Goal: Use online tool/utility: Utilize a website feature to perform a specific function

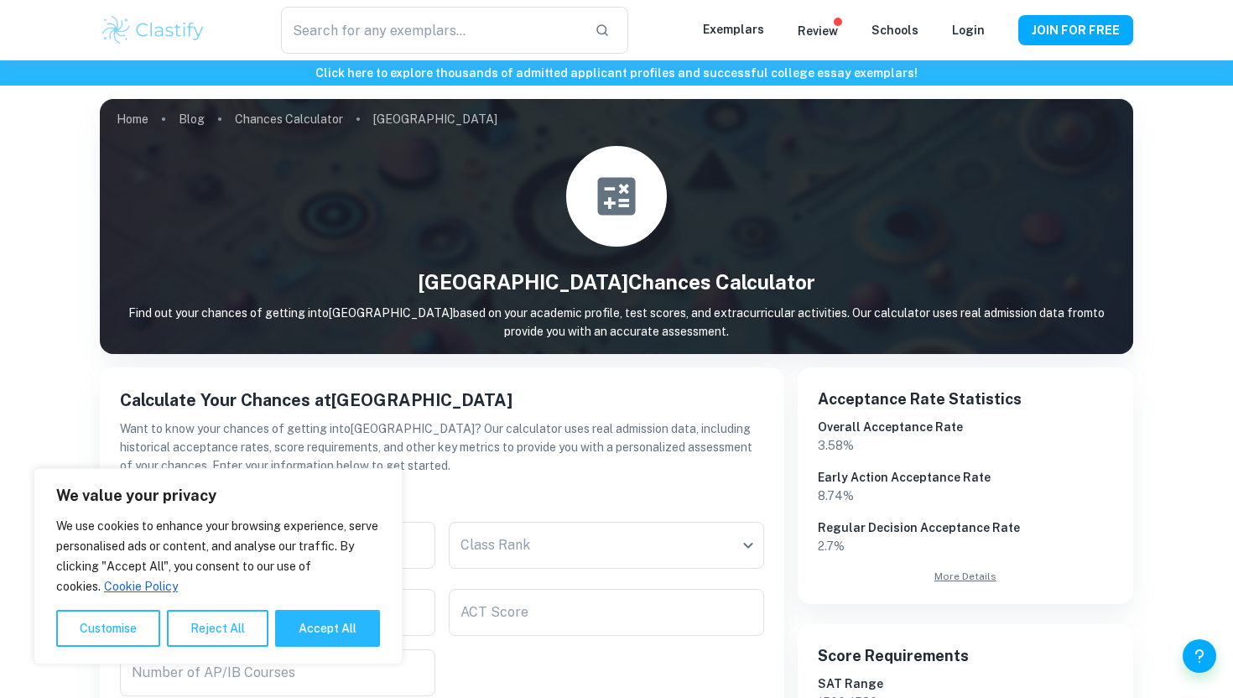
scroll to position [158, 0]
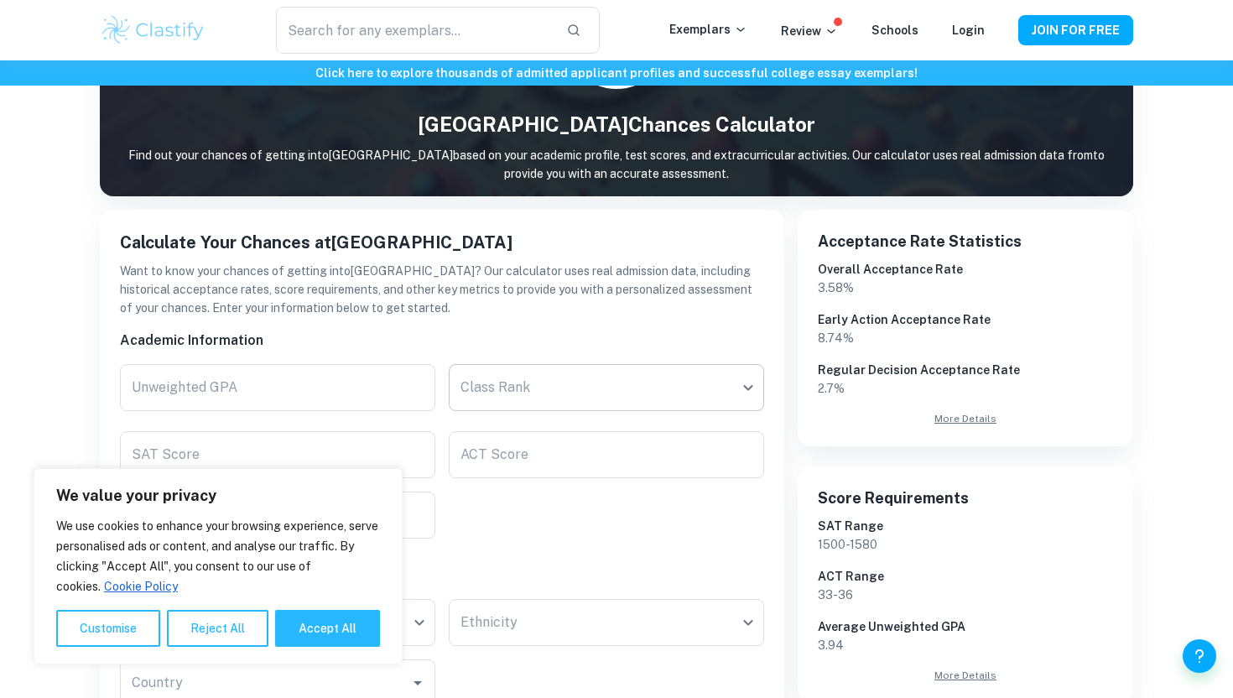
click at [488, 407] on body "We value your privacy We use cookies to enhance your browsing experience, serve…" at bounding box center [616, 252] width 1233 height 698
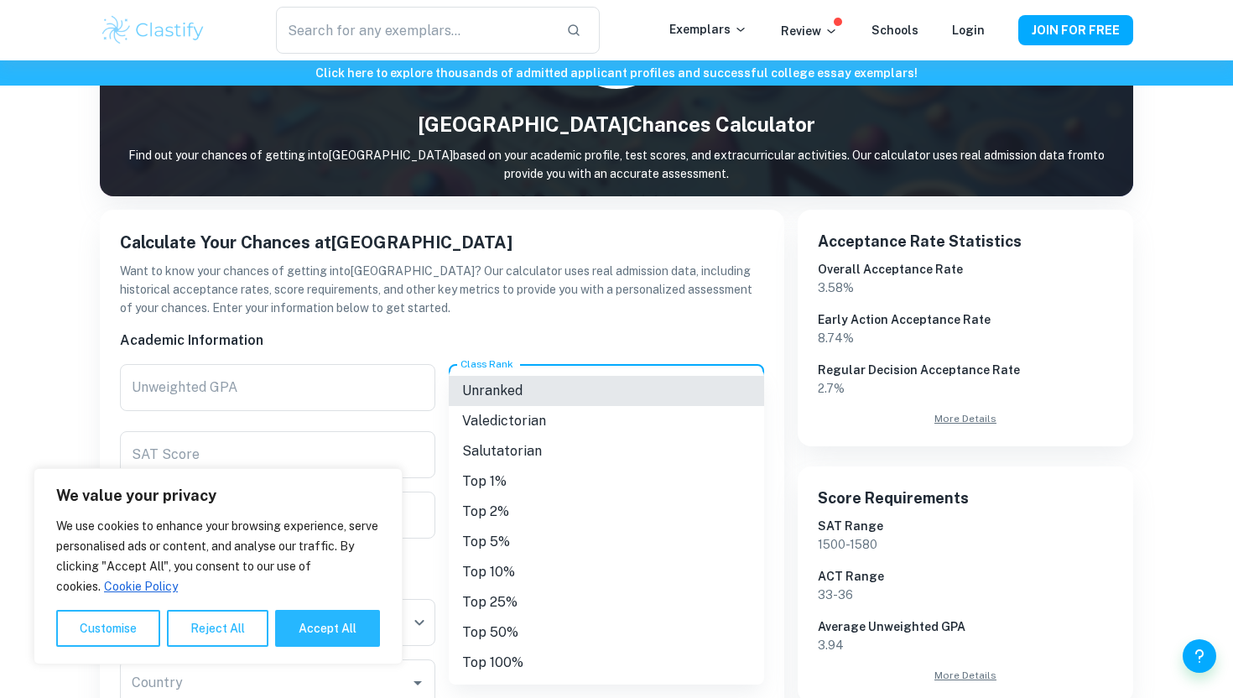
click at [501, 468] on li "Top 1%" at bounding box center [606, 481] width 315 height 30
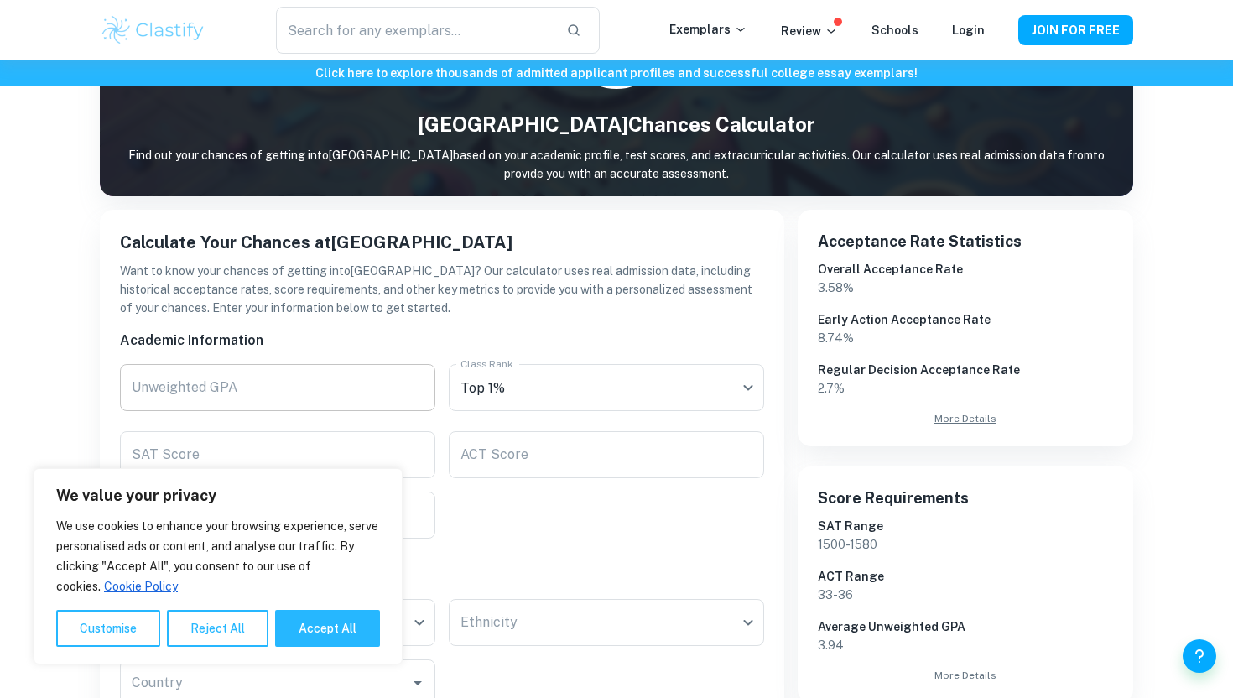
click at [361, 388] on input "Unweighted GPA" at bounding box center [277, 387] width 315 height 47
type input "4.0"
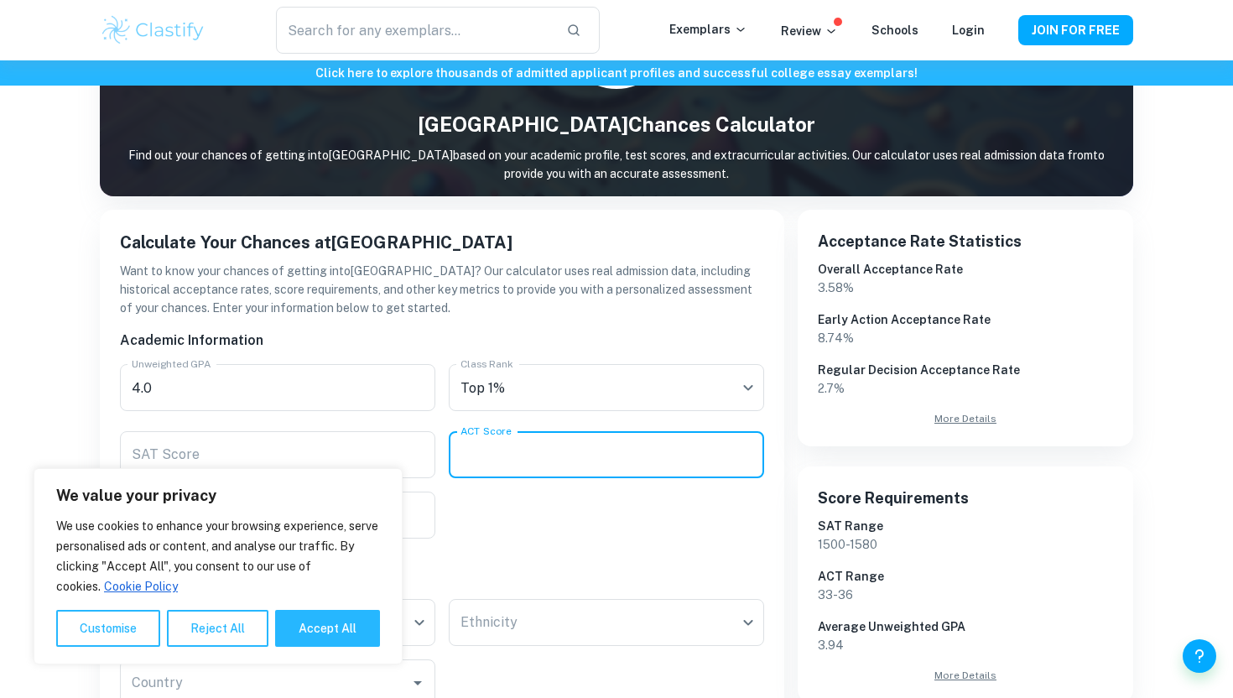
click at [480, 442] on div "ACT Score ACT Score" at bounding box center [606, 454] width 315 height 47
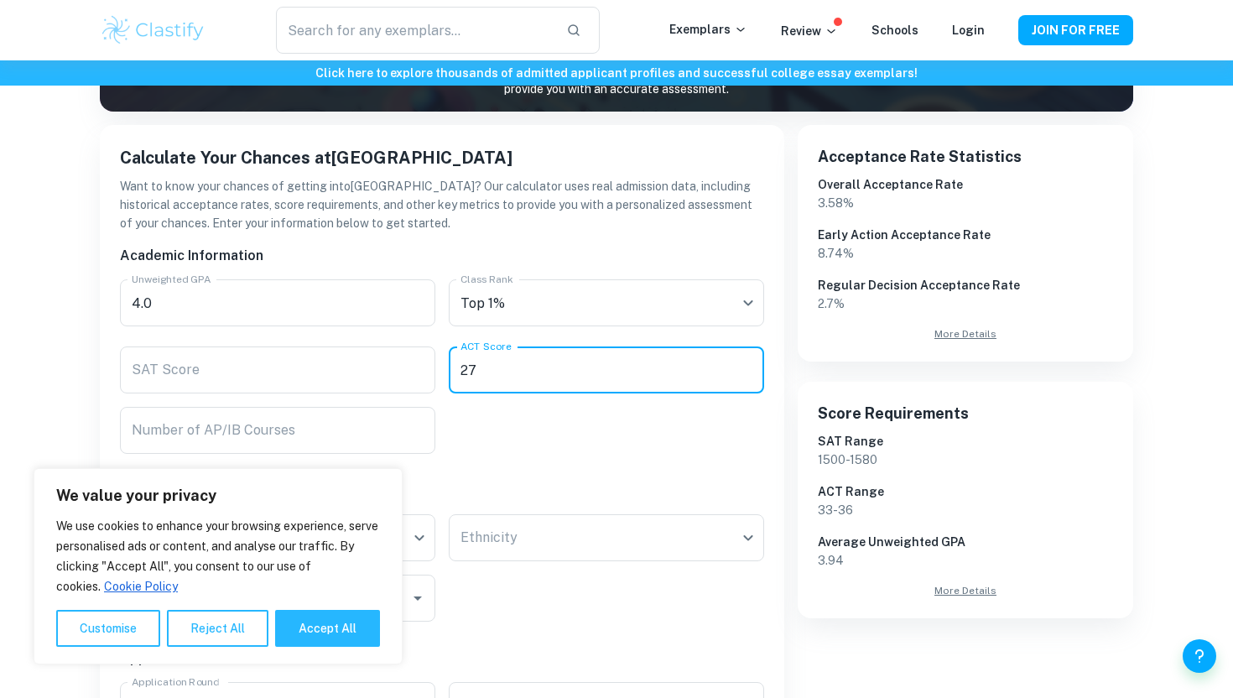
scroll to position [274, 0]
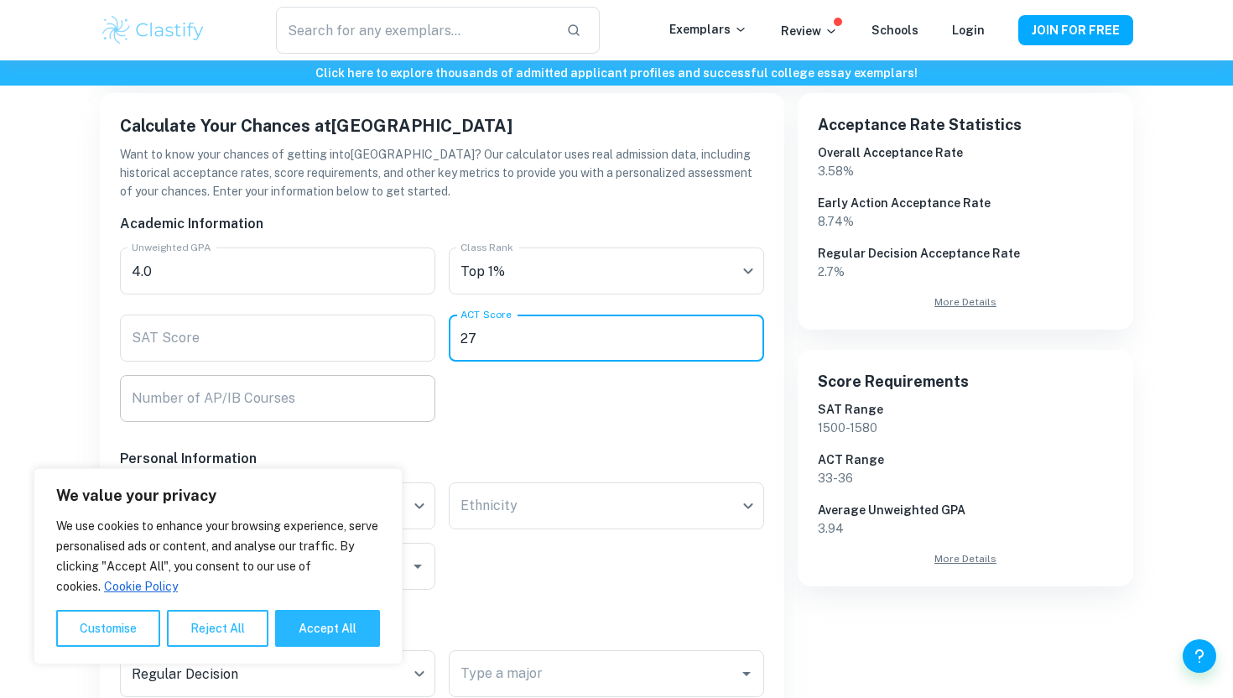
type input "27"
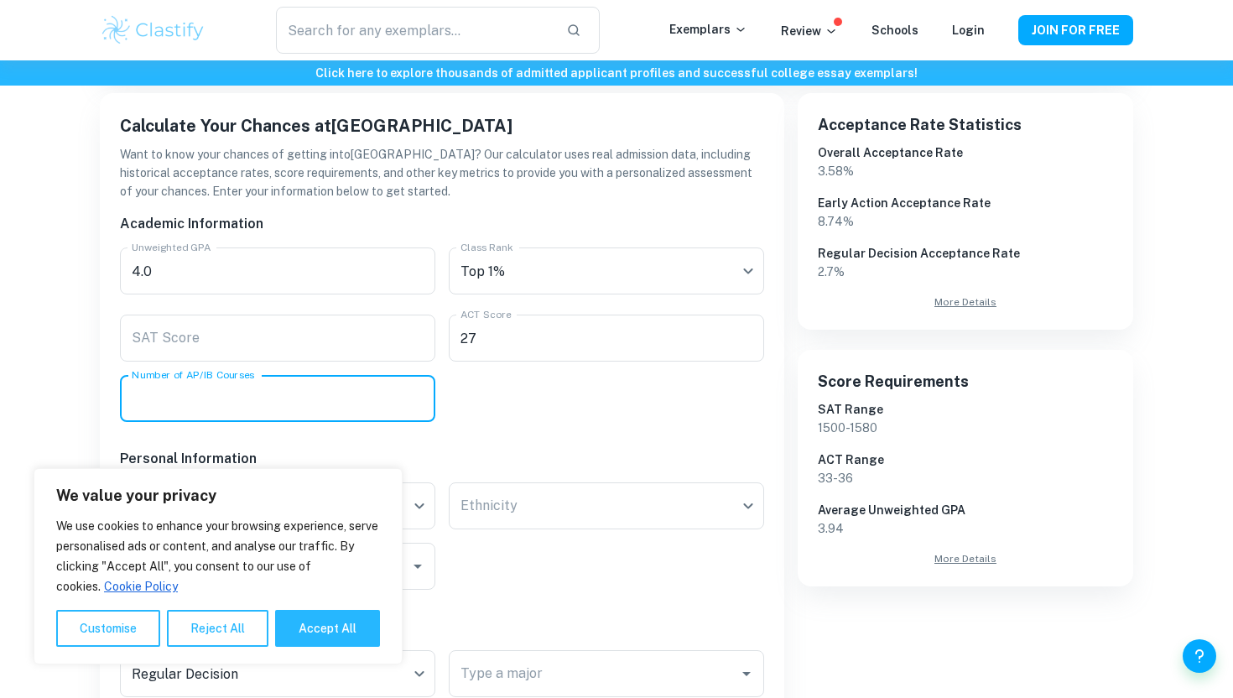
click at [366, 397] on input "Number of AP/IB Courses" at bounding box center [277, 398] width 315 height 47
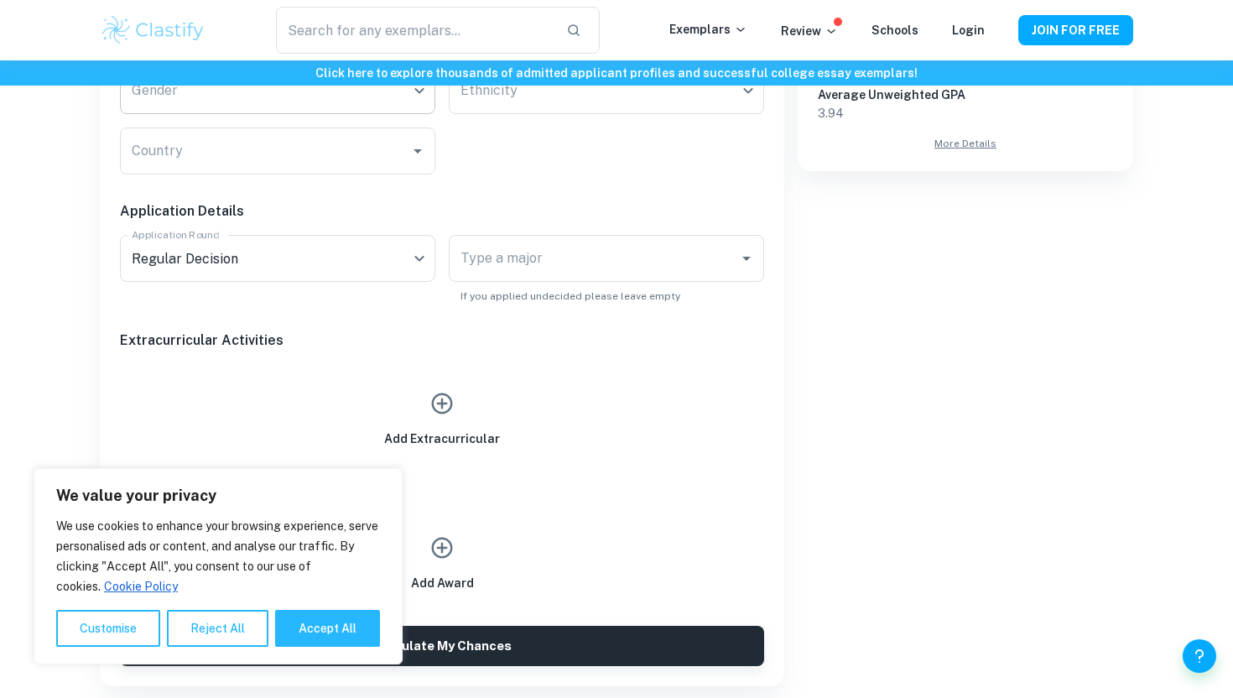
scroll to position [699, 0]
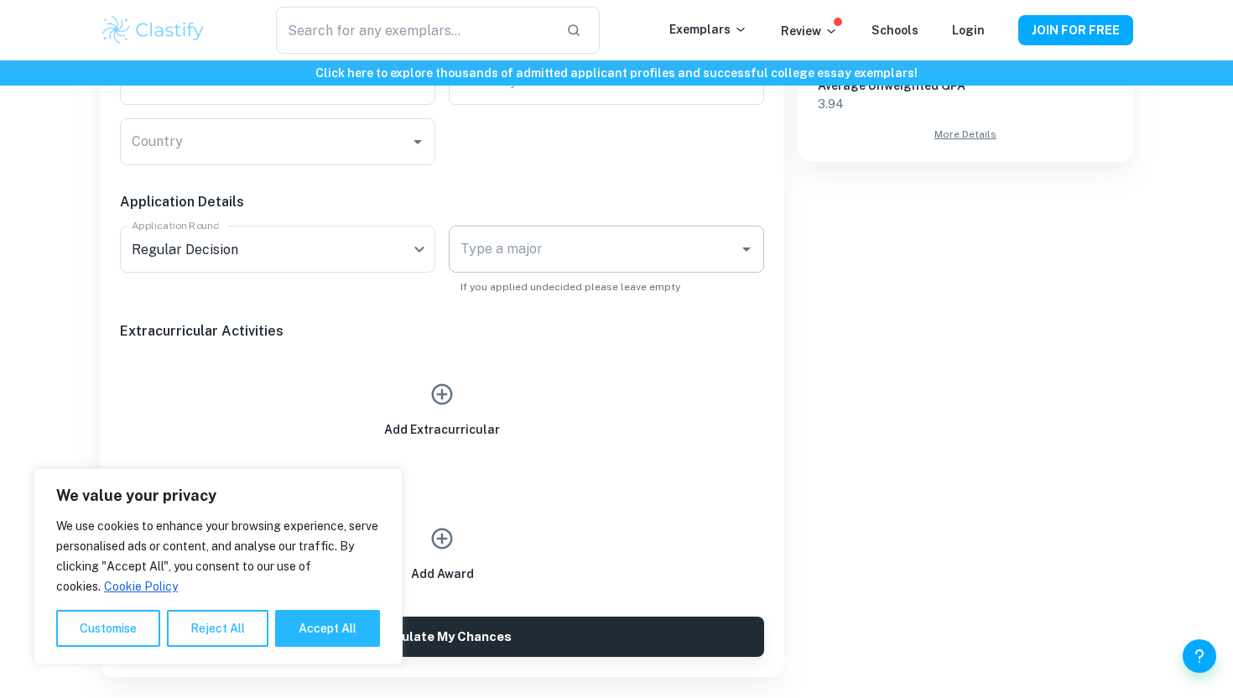
type input "0"
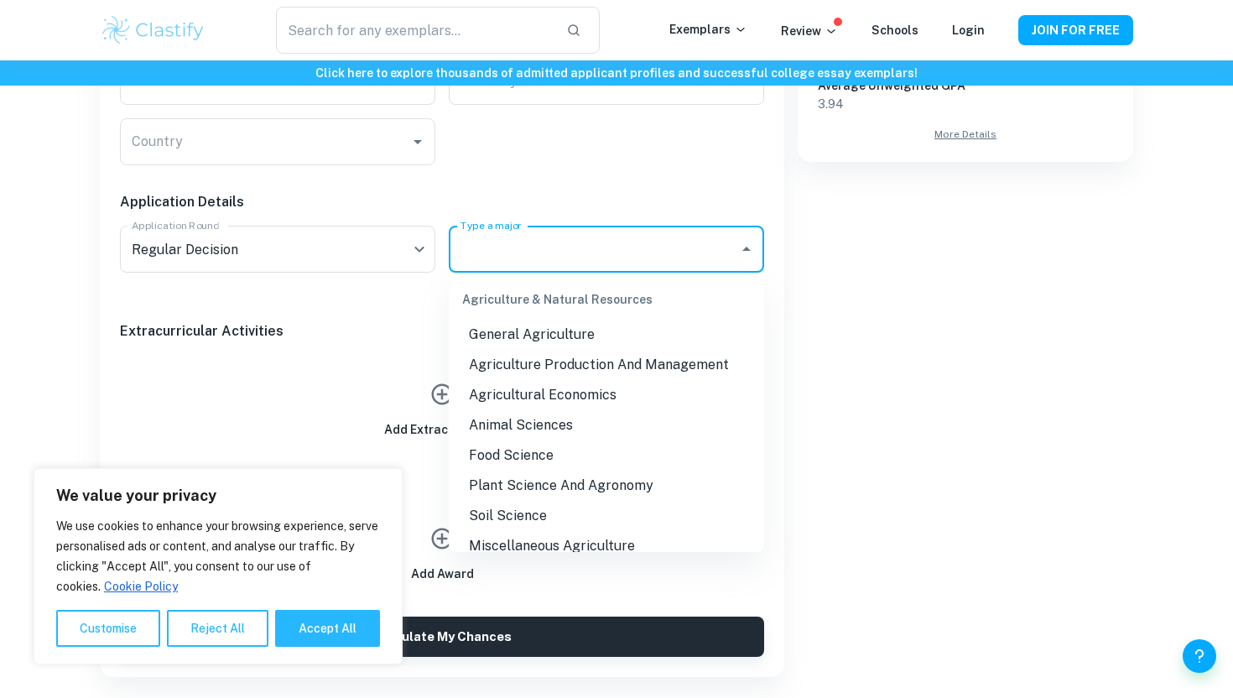
click at [479, 254] on input "Type a major" at bounding box center [593, 249] width 275 height 32
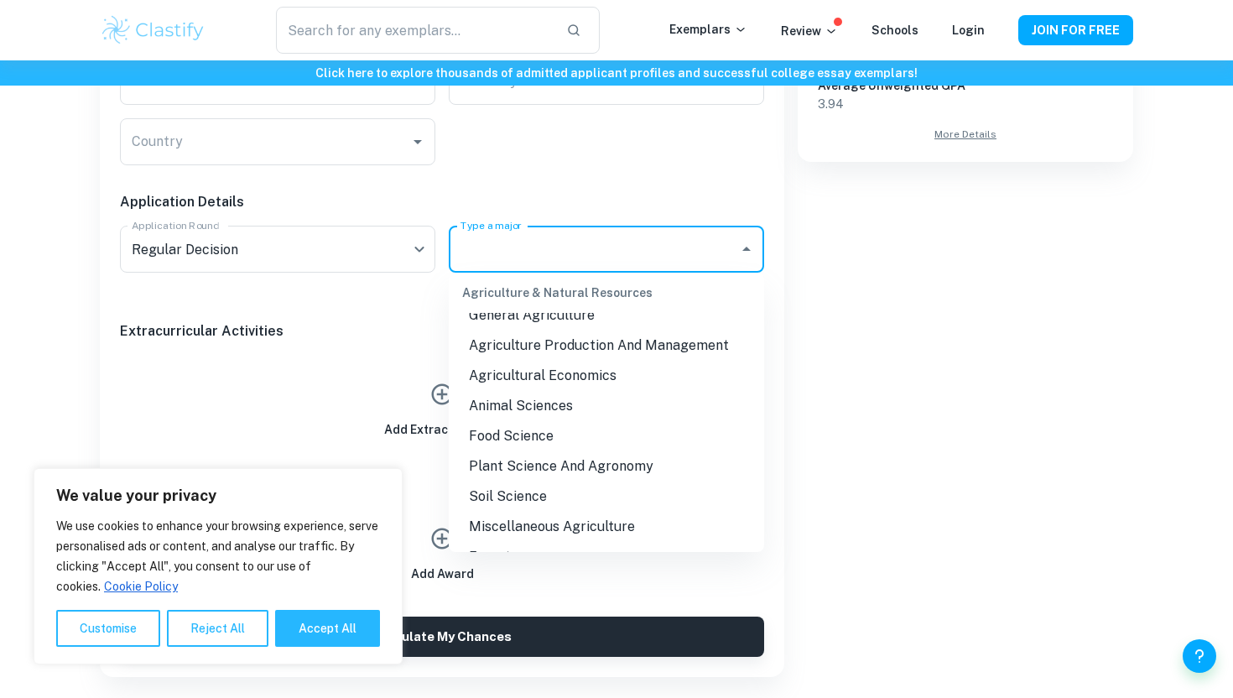
scroll to position [0, 0]
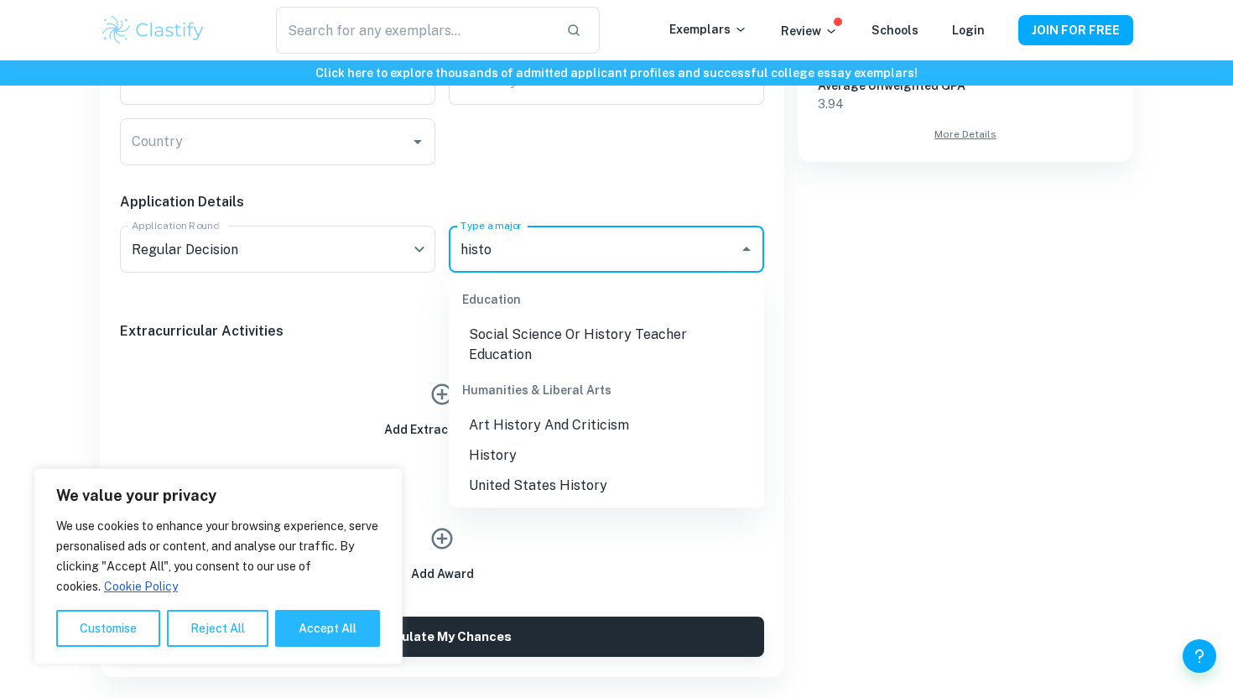
click at [532, 444] on li "History" at bounding box center [606, 455] width 315 height 30
type input "histo"
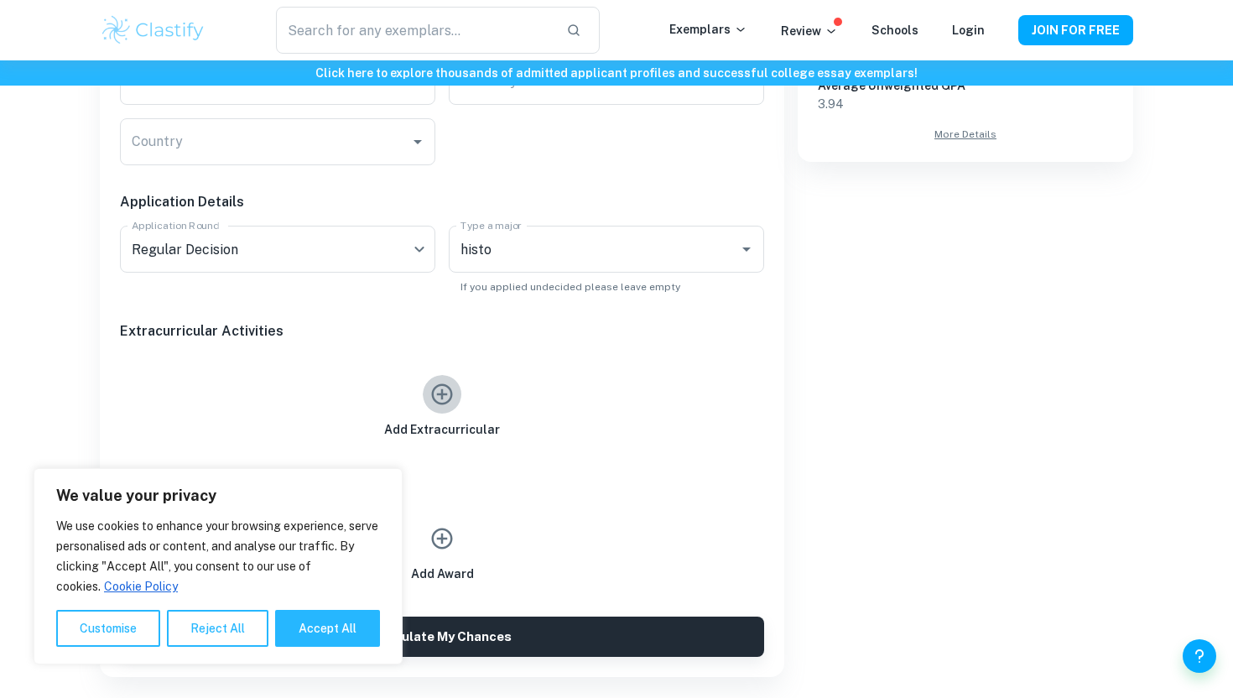
click at [443, 408] on button "button" at bounding box center [442, 394] width 39 height 39
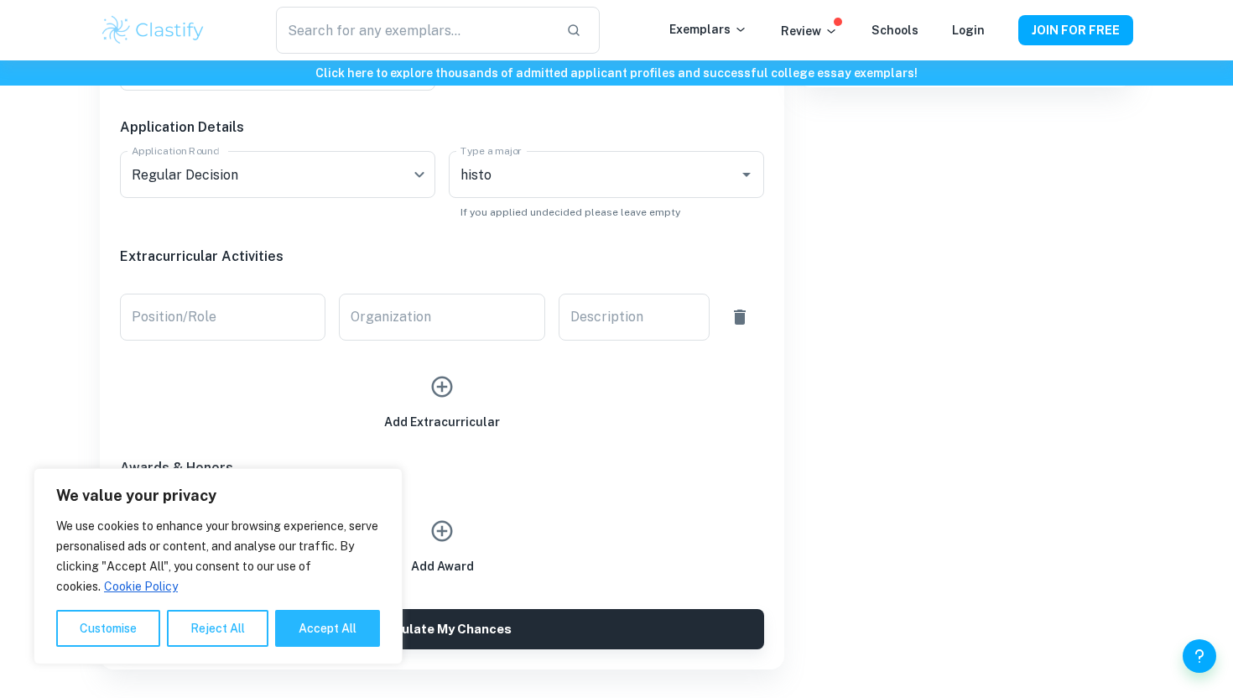
scroll to position [793, 0]
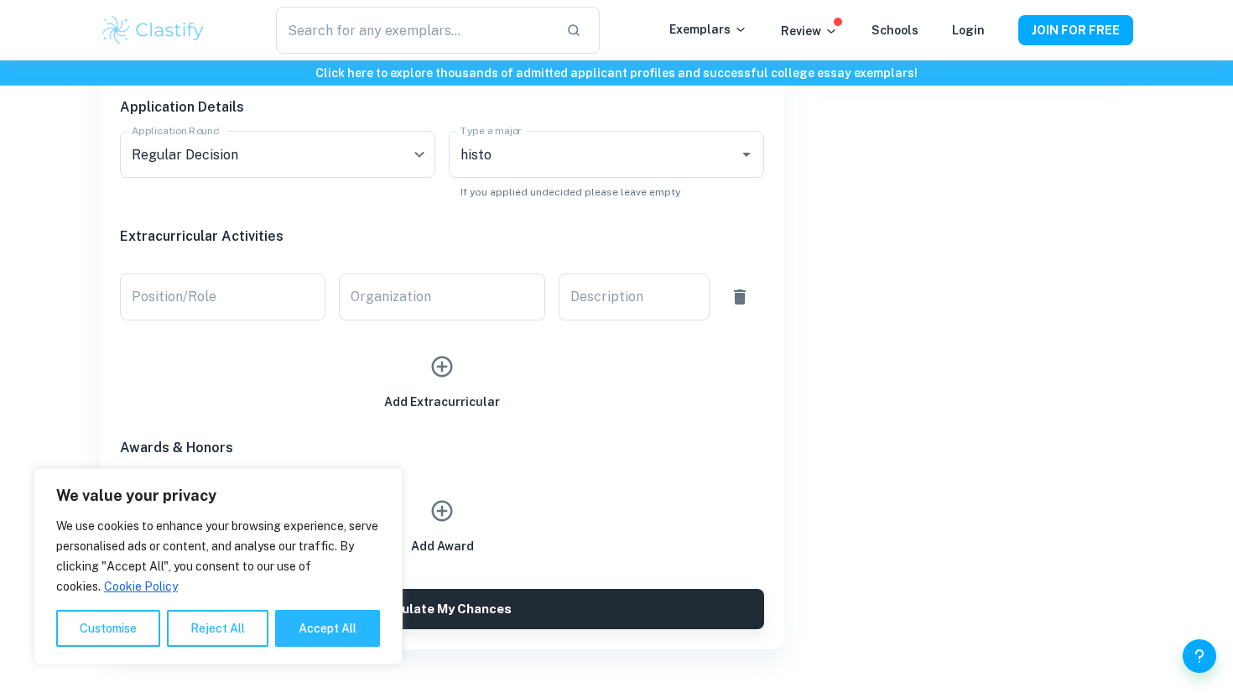
click at [205, 294] on input "Position/Role" at bounding box center [222, 296] width 205 height 47
type input "Vice-President"
click at [399, 305] on input "Organization" at bounding box center [441, 296] width 205 height 47
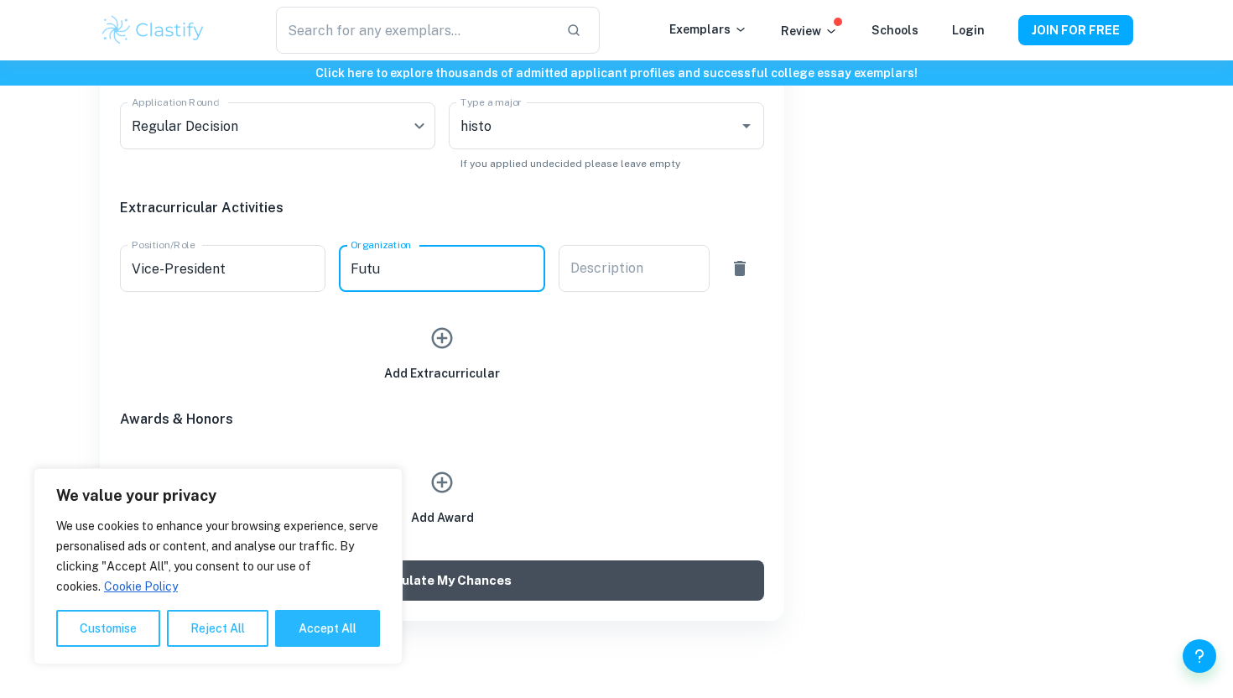
click at [473, 566] on button "Calculate My Chances" at bounding box center [442, 580] width 644 height 40
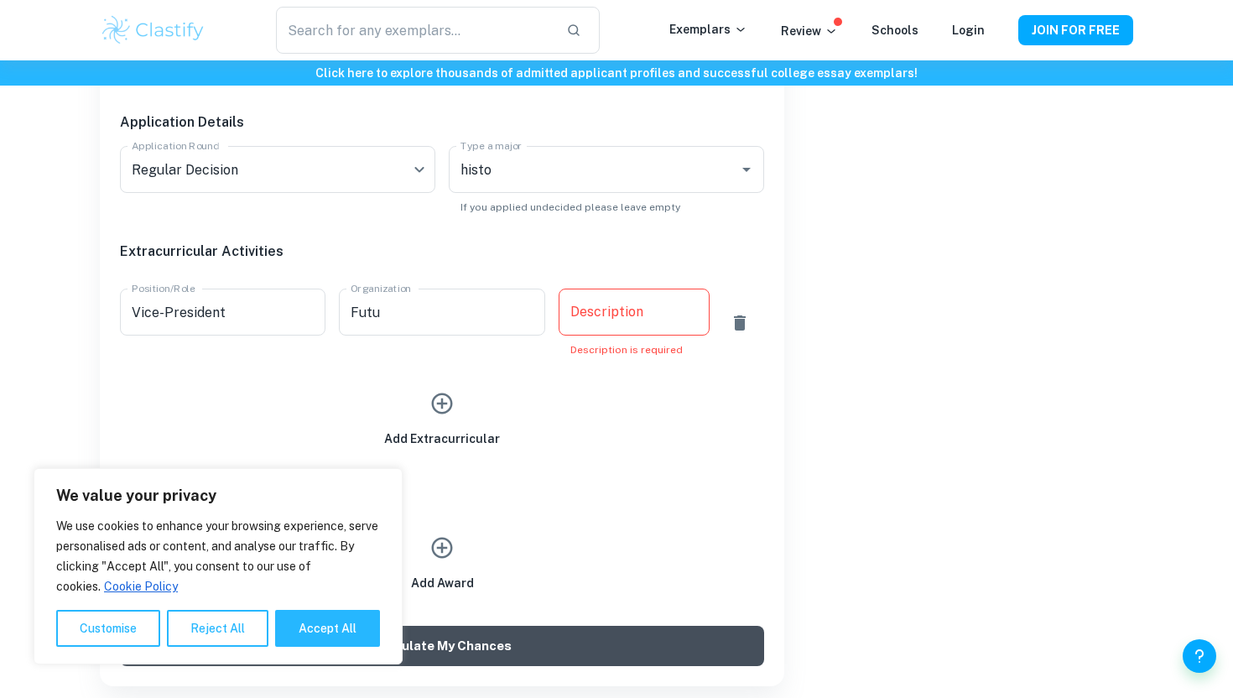
scroll to position [844, 0]
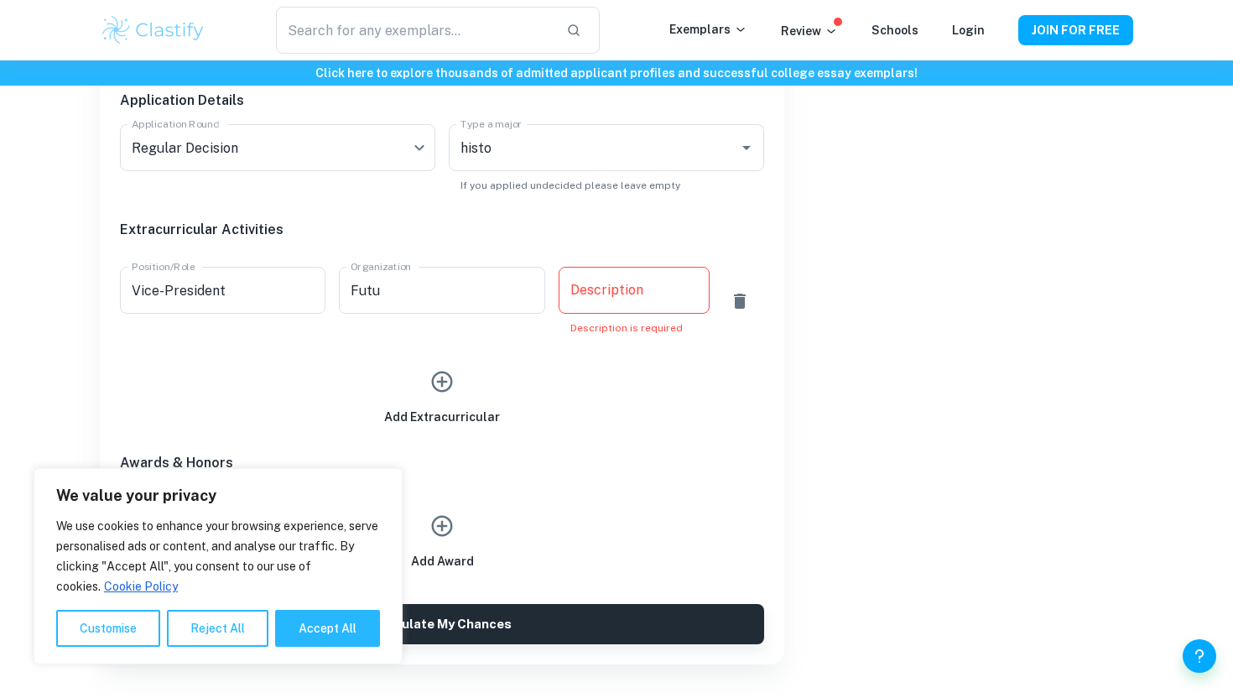
click at [601, 305] on div "x Description" at bounding box center [633, 290] width 151 height 47
click at [507, 307] on input "Futu" at bounding box center [441, 290] width 205 height 47
type input "Fututure Buisness Leaders of [DEMOGRAPHIC_DATA]"
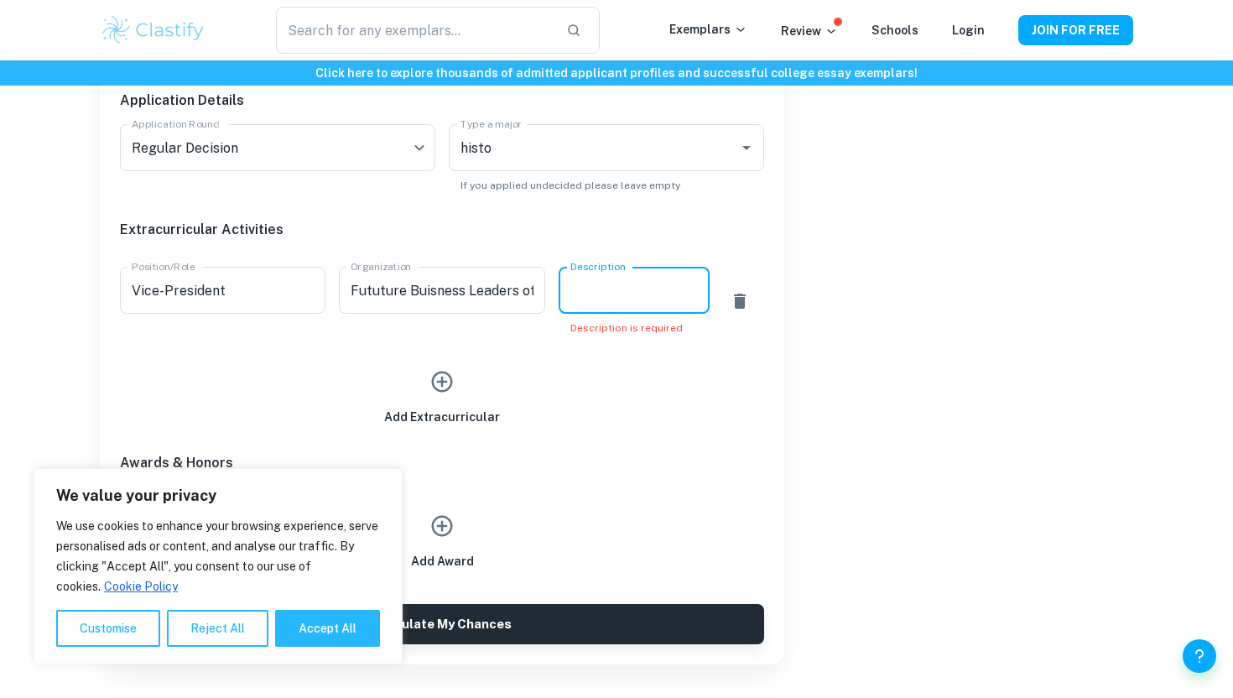
click at [584, 297] on textarea "Description" at bounding box center [633, 290] width 127 height 19
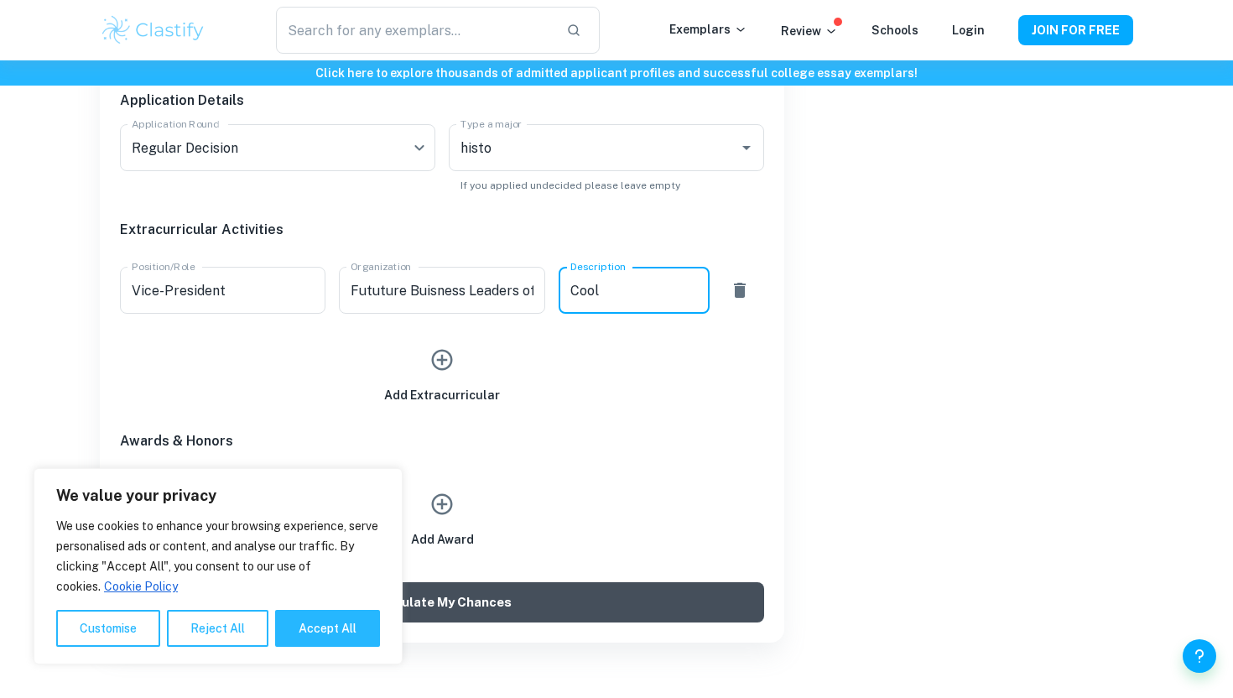
type textarea "Cool"
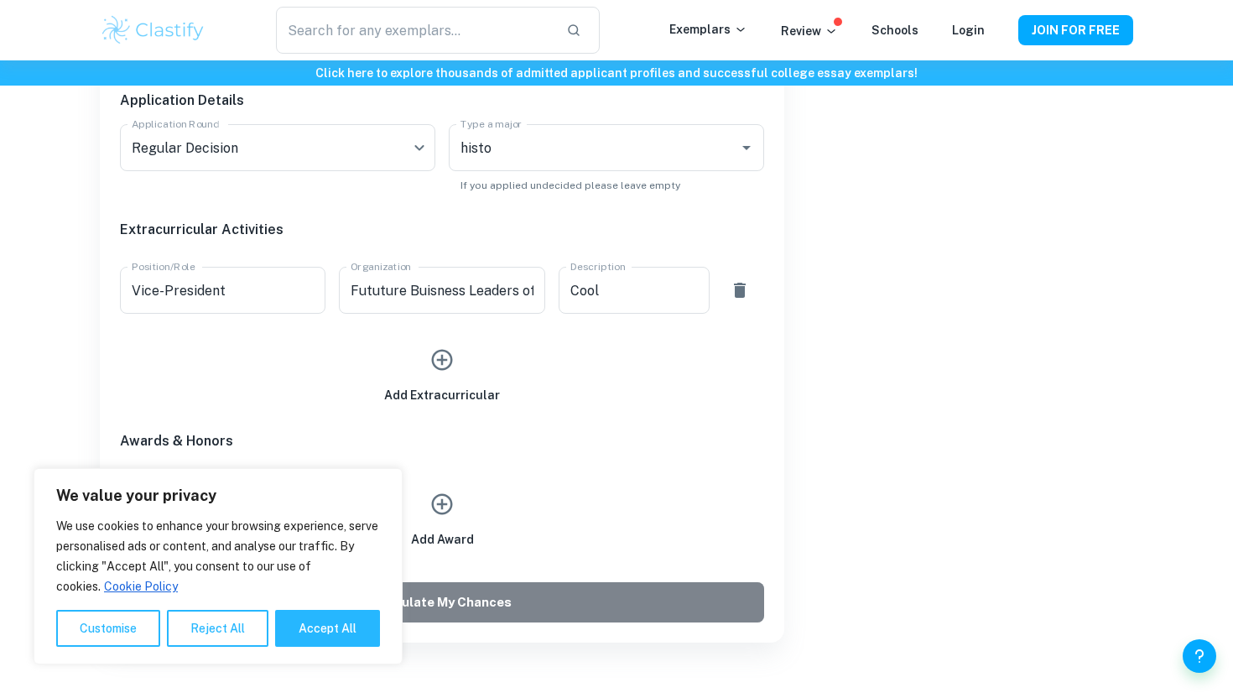
click at [564, 592] on button "Calculate My Chances" at bounding box center [442, 602] width 644 height 40
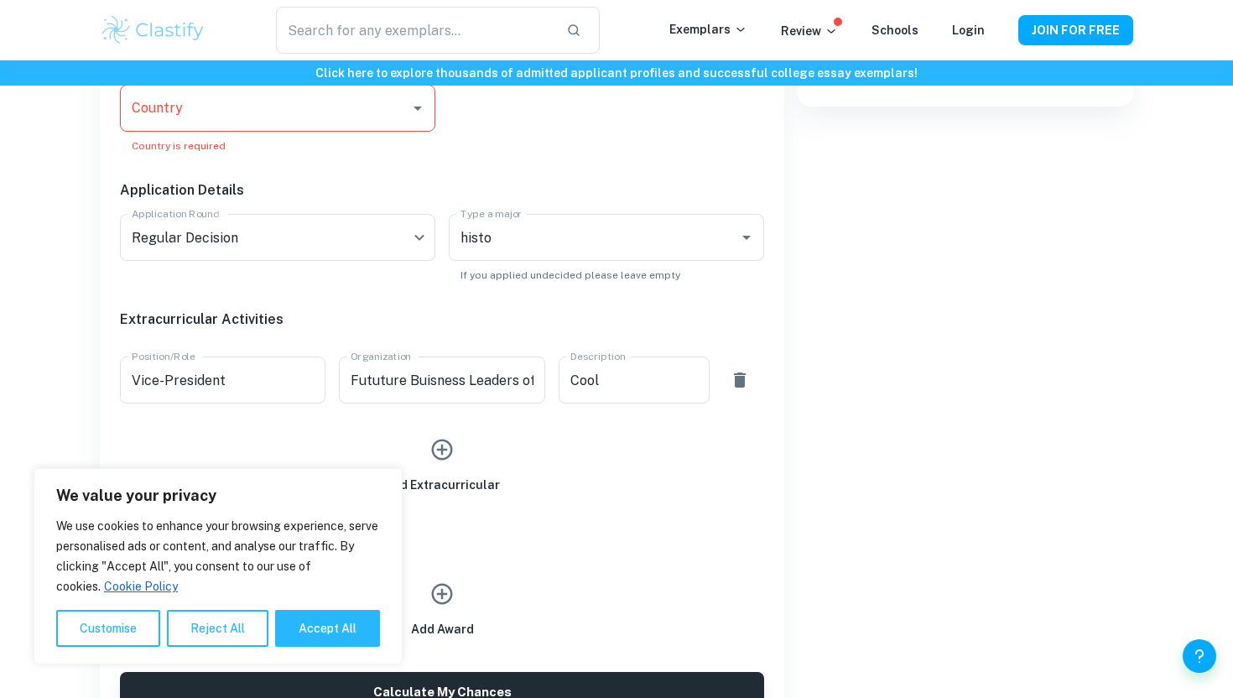
scroll to position [772, 0]
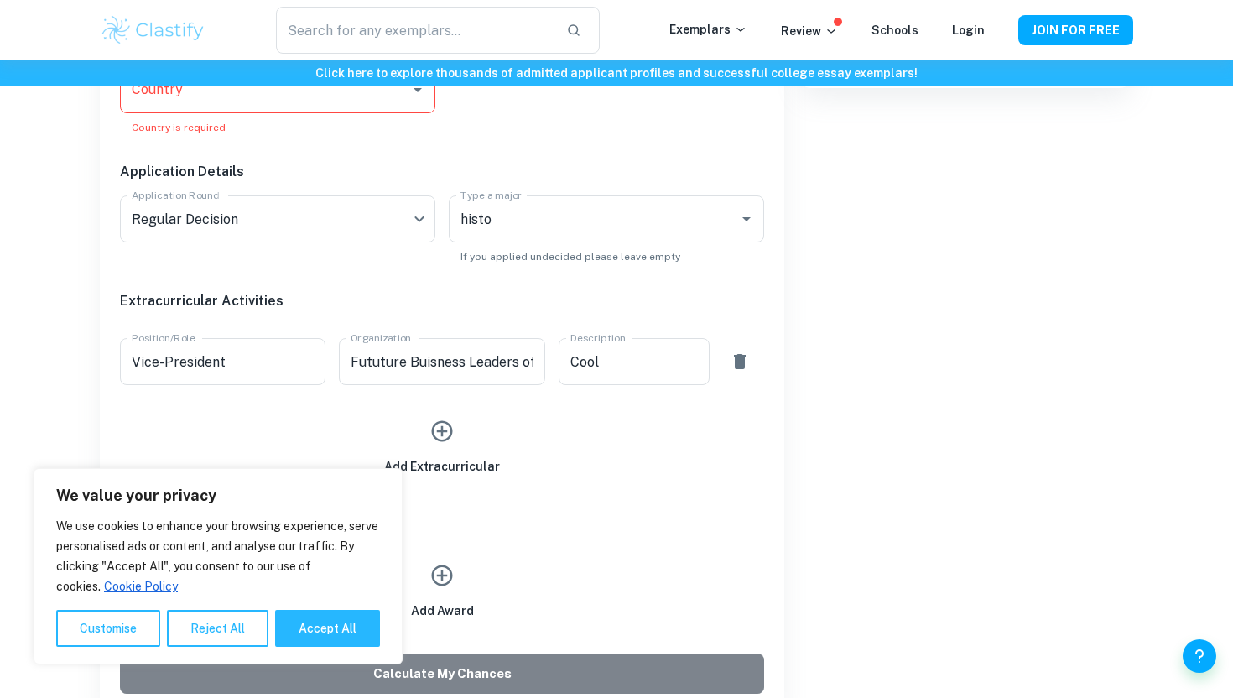
click at [537, 678] on button "Calculate My Chances" at bounding box center [442, 673] width 644 height 40
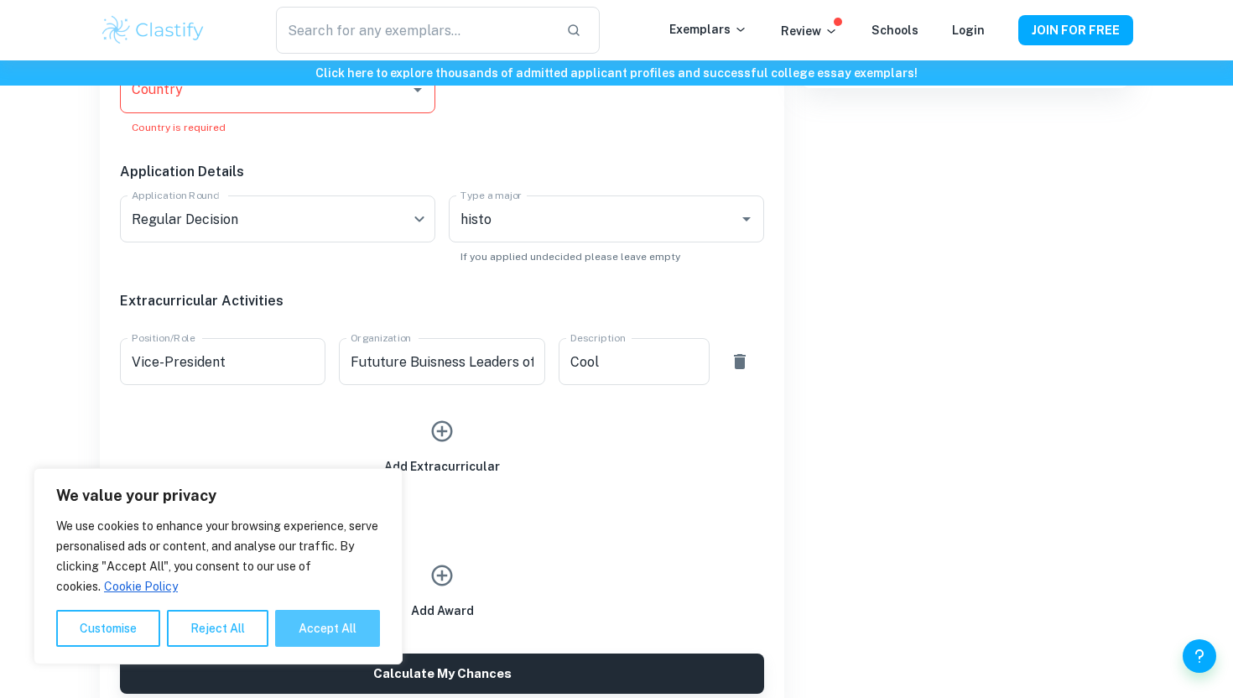
click at [340, 637] on button "Accept All" at bounding box center [327, 628] width 105 height 37
checkbox input "true"
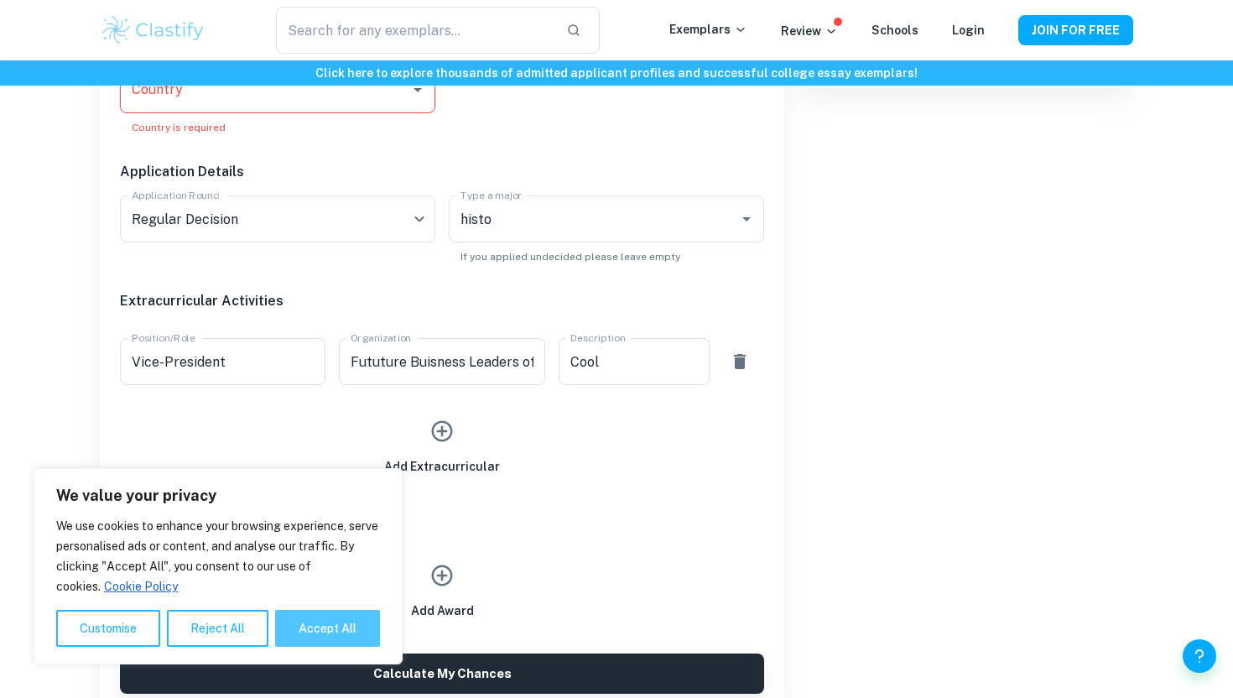
checkbox input "true"
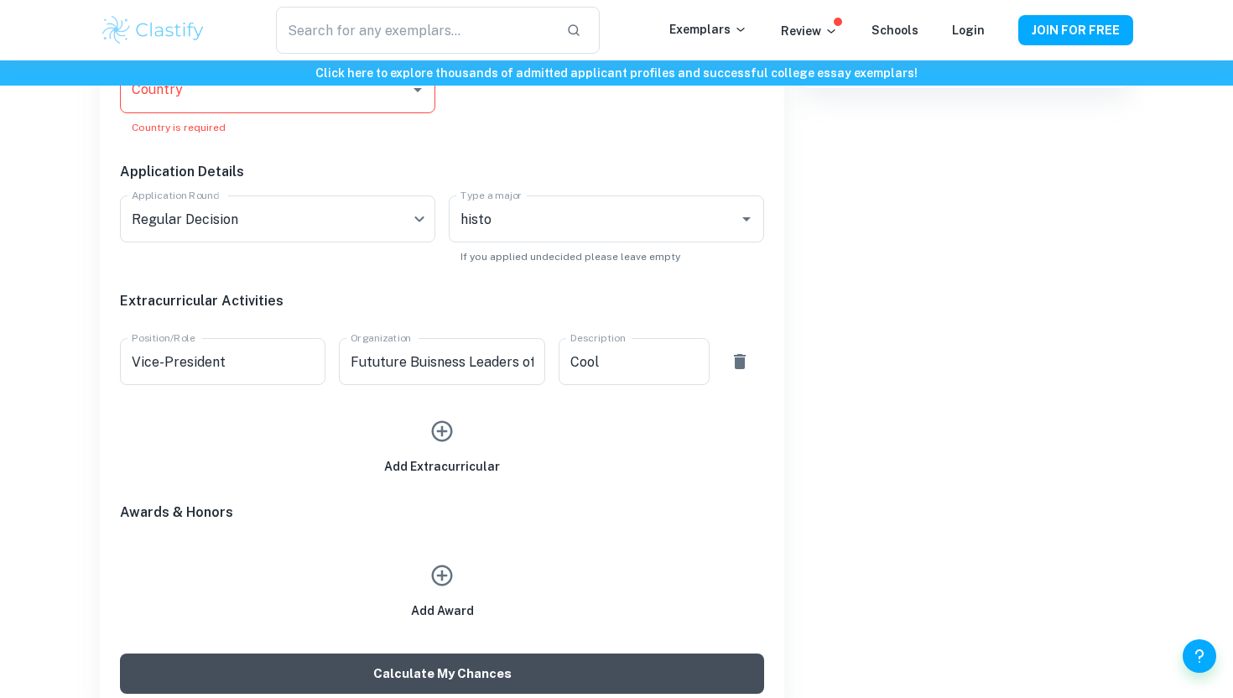
click at [434, 675] on button "Calculate My Chances" at bounding box center [442, 673] width 644 height 40
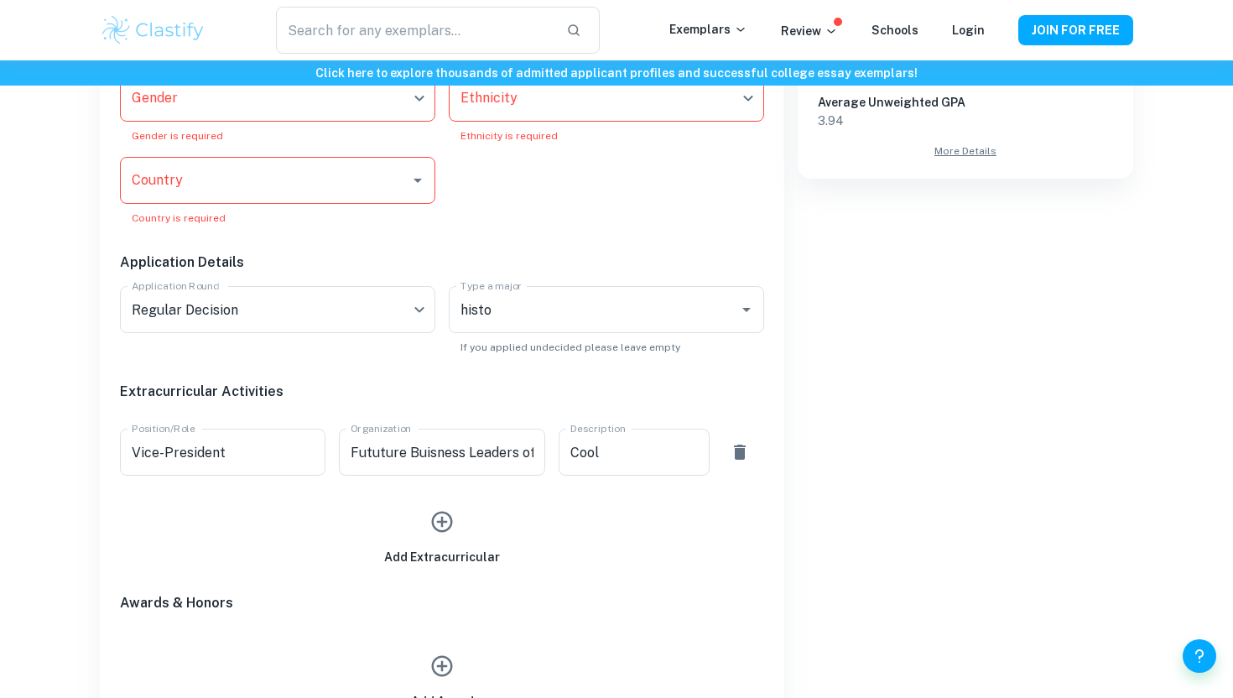
scroll to position [635, 0]
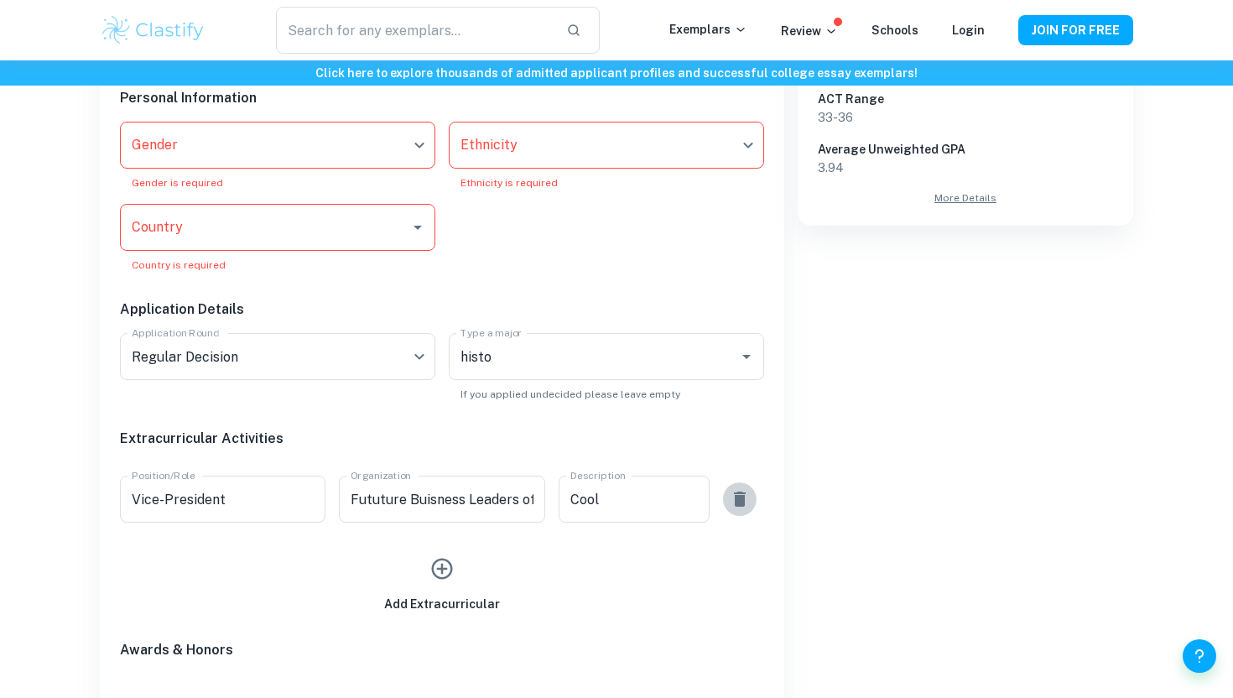
click at [735, 496] on icon "button" at bounding box center [740, 498] width 12 height 15
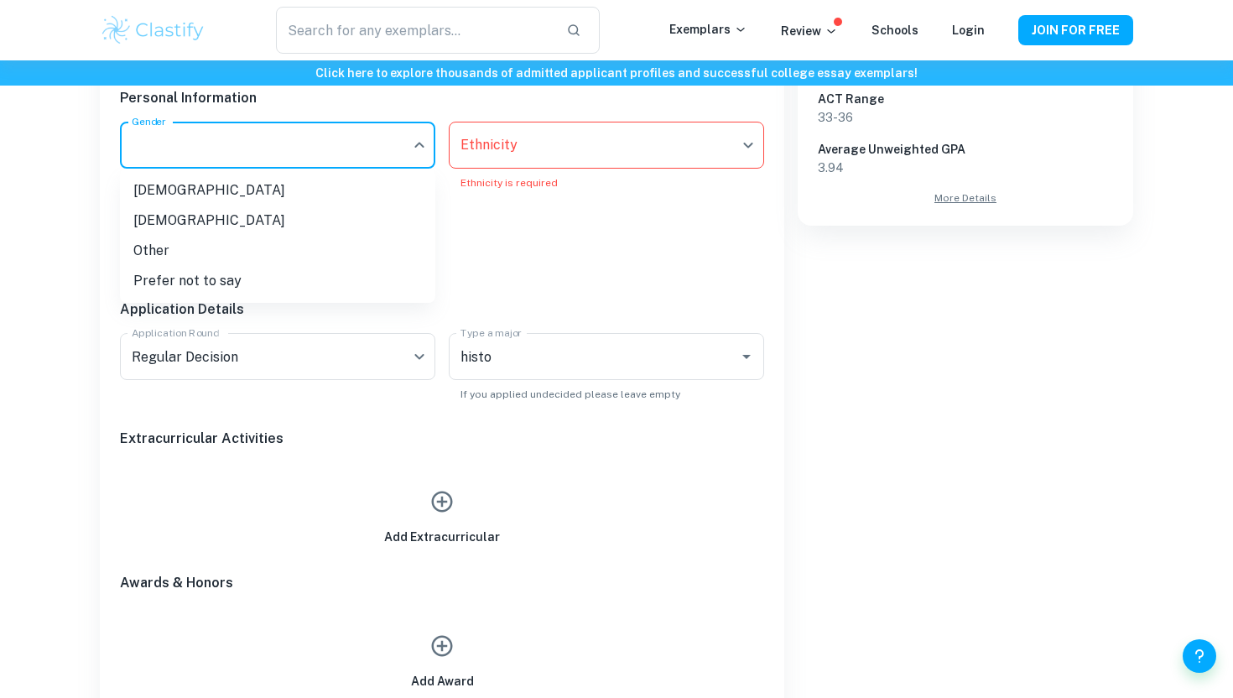
click at [302, 214] on li "[DEMOGRAPHIC_DATA]" at bounding box center [277, 220] width 315 height 30
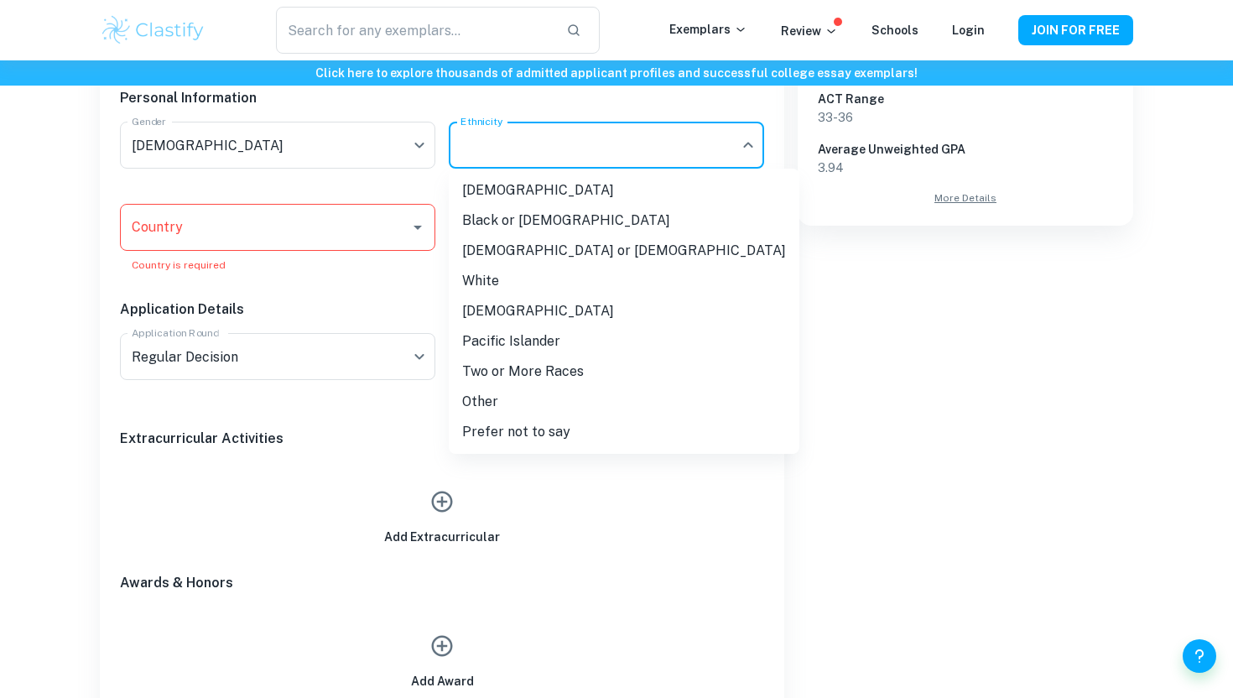
click at [521, 285] on li "White" at bounding box center [624, 281] width 351 height 30
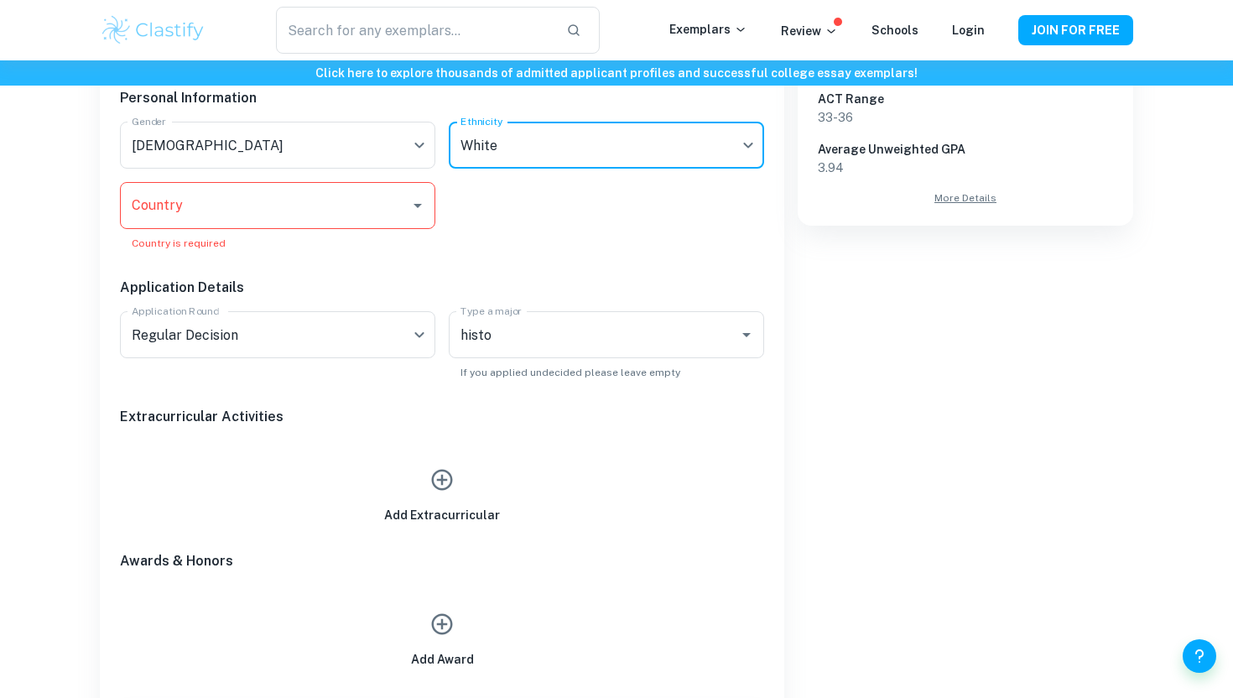
click at [318, 185] on div "Country" at bounding box center [277, 205] width 315 height 47
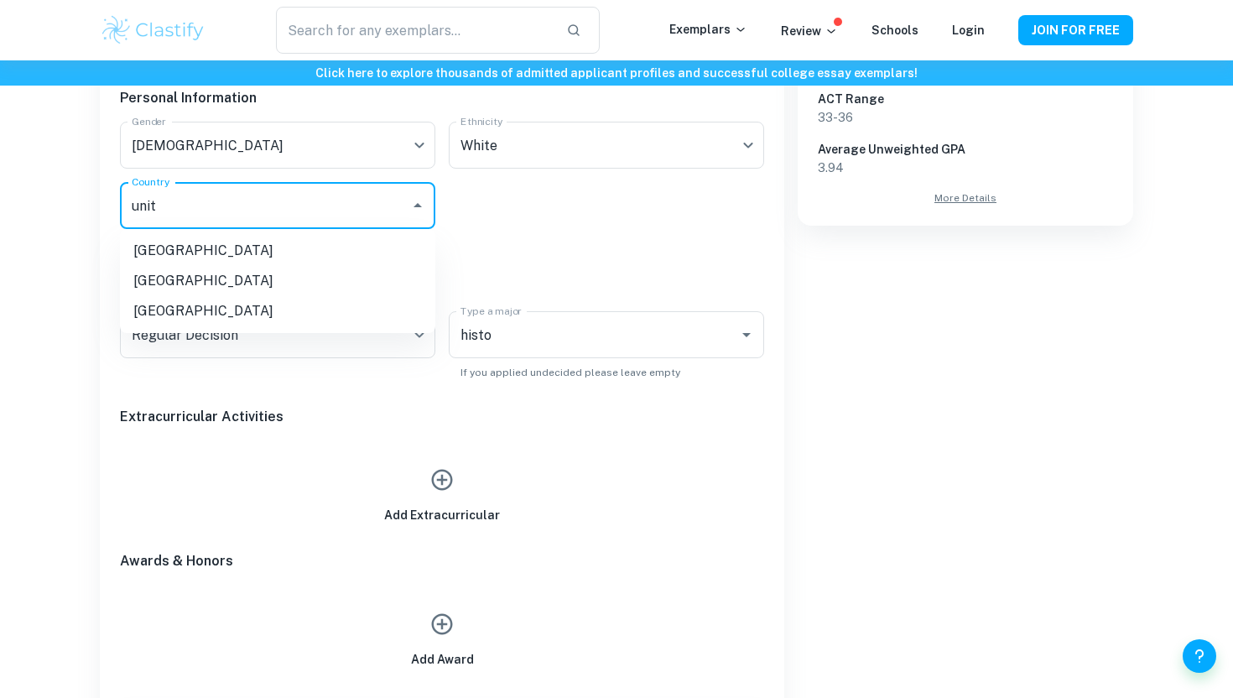
click at [216, 304] on li "[GEOGRAPHIC_DATA]" at bounding box center [277, 311] width 315 height 30
type input "unit"
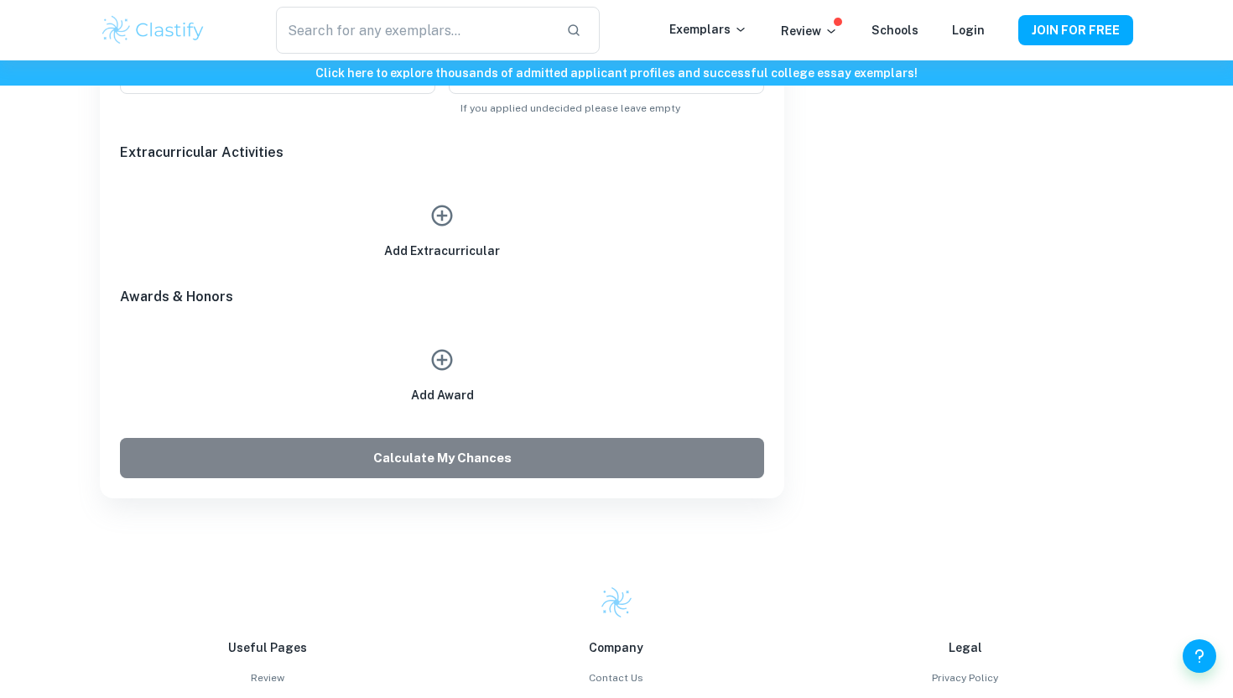
click at [330, 446] on button "Calculate My Chances" at bounding box center [442, 458] width 644 height 40
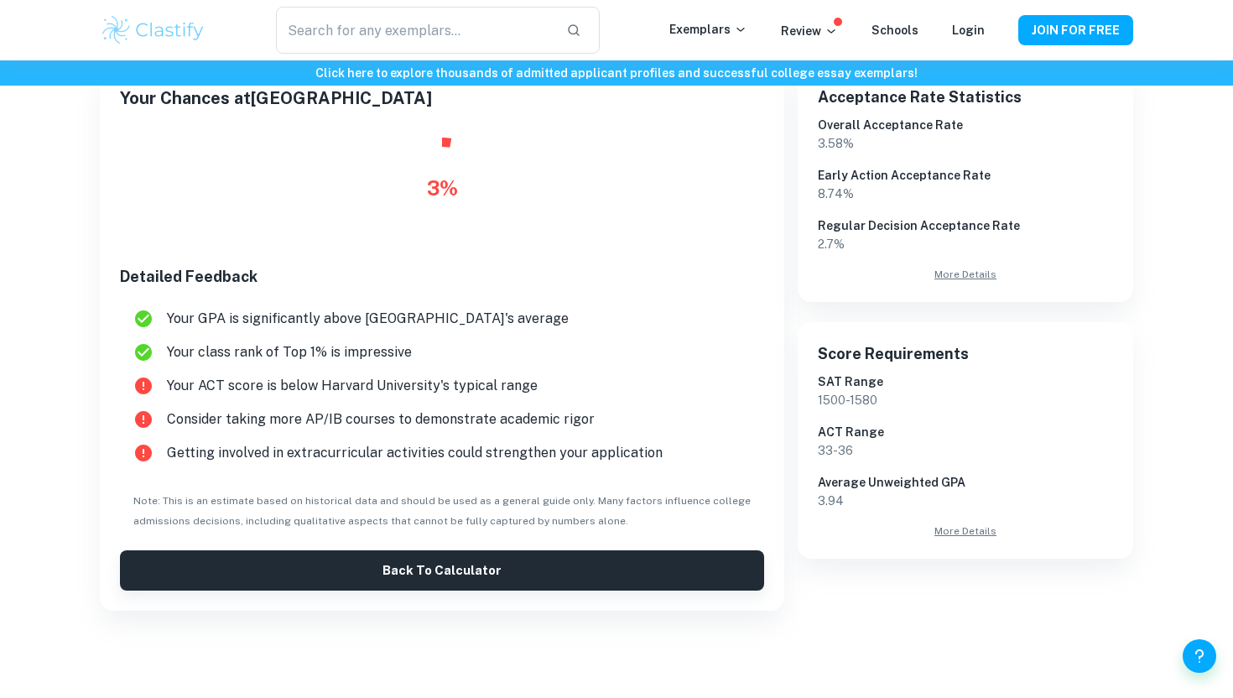
scroll to position [383, 0]
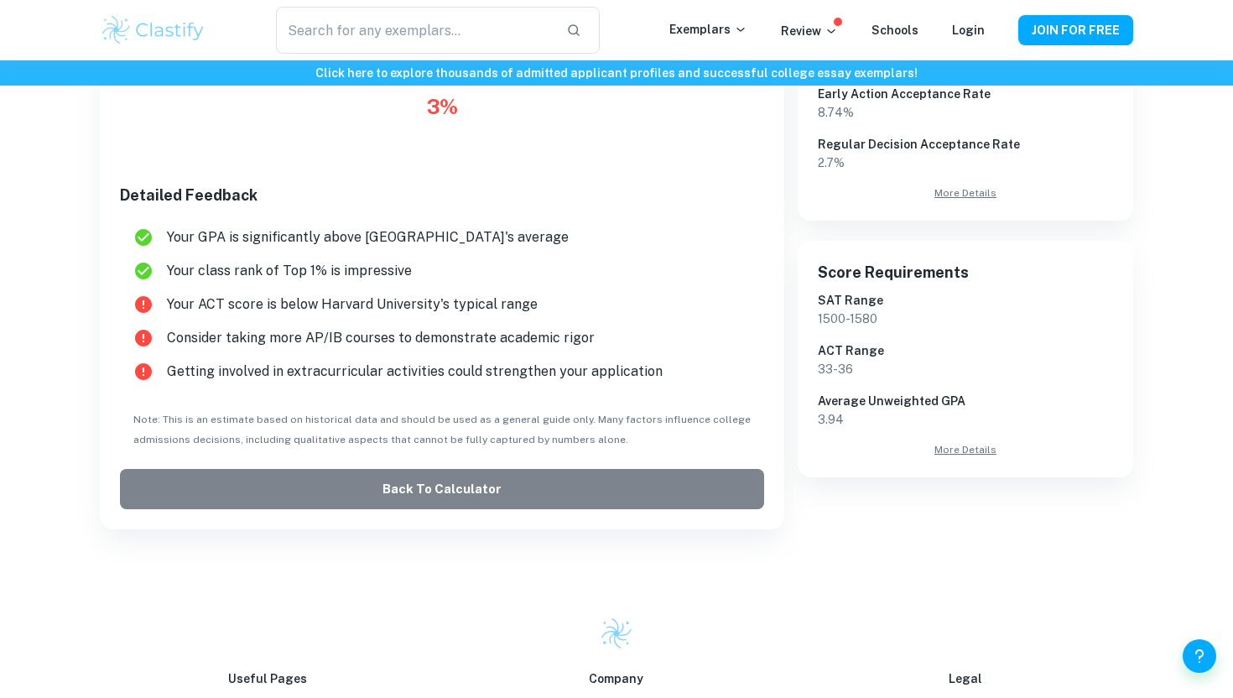
click at [422, 475] on button "Back to Calculator" at bounding box center [442, 489] width 644 height 40
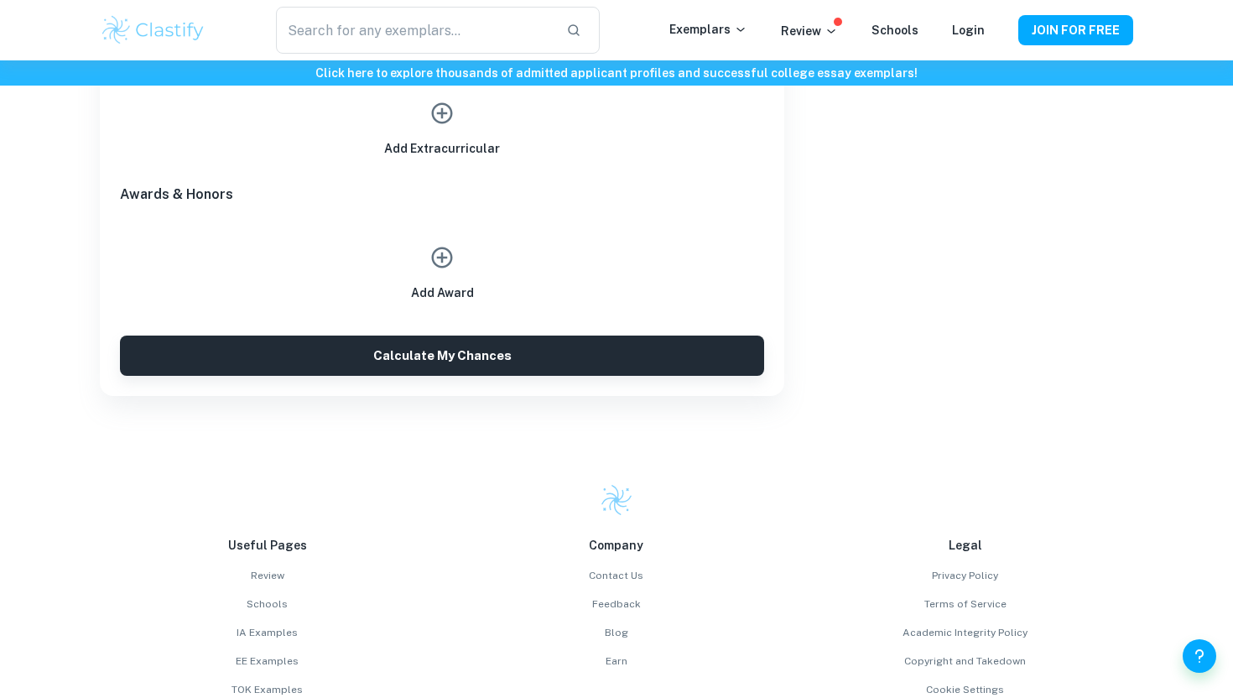
scroll to position [980, 0]
click at [439, 261] on icon "button" at bounding box center [441, 256] width 25 height 25
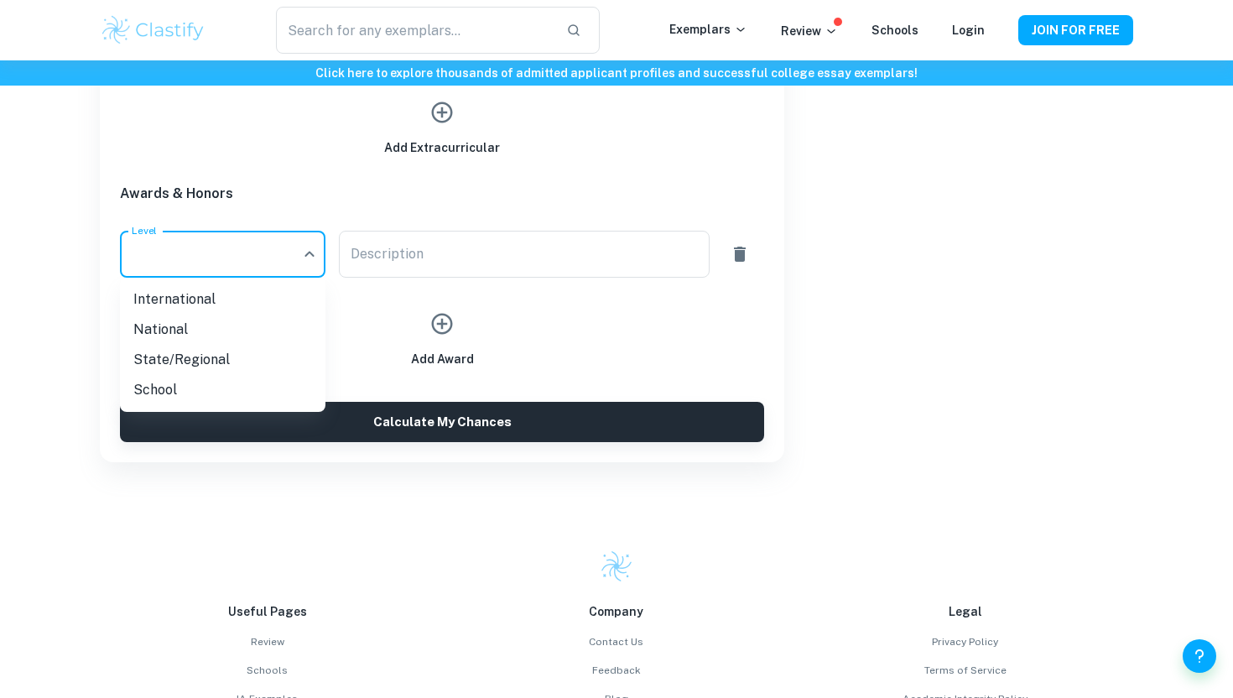
click at [229, 383] on li "School" at bounding box center [222, 390] width 205 height 30
type input "School"
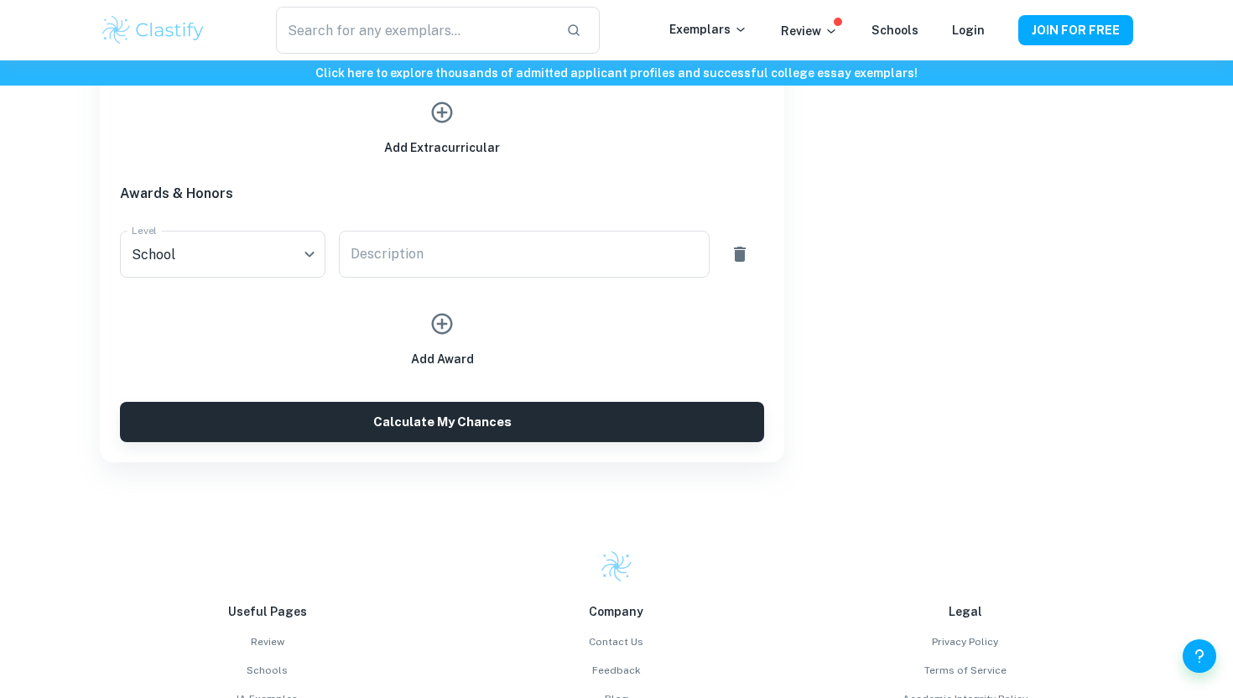
click at [418, 219] on div "Description x Description" at bounding box center [516, 247] width 383 height 60
click at [398, 260] on textarea "Description" at bounding box center [524, 254] width 346 height 19
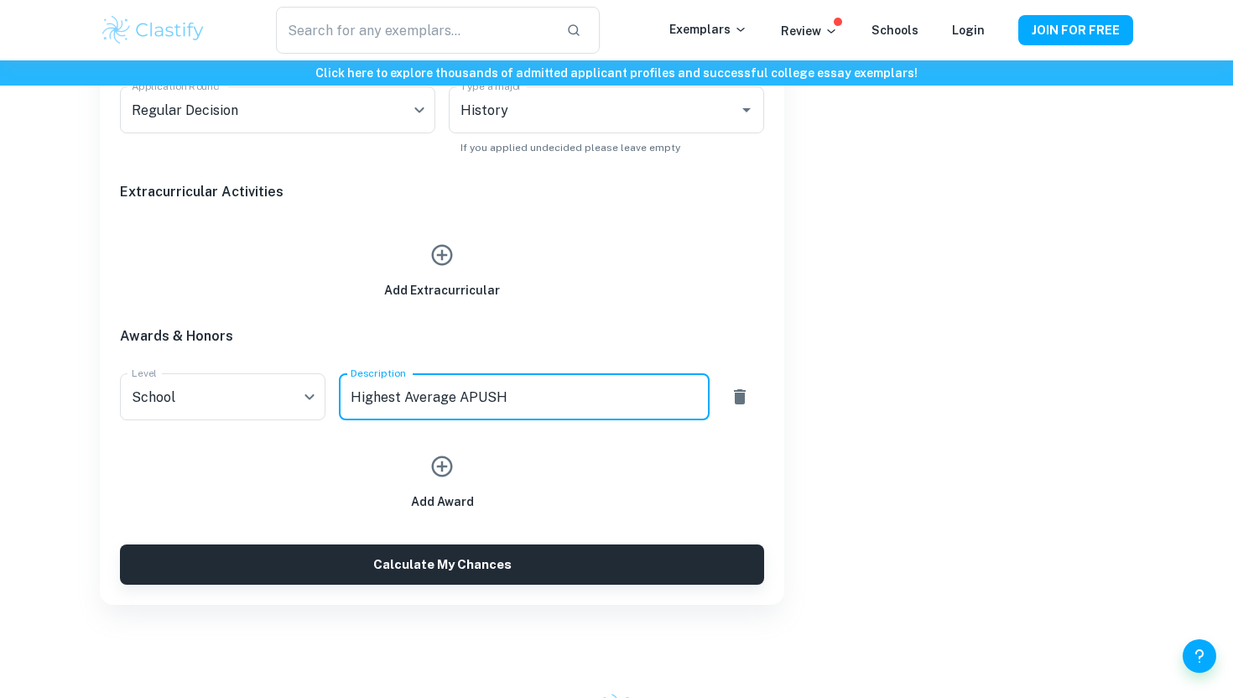
scroll to position [810, 0]
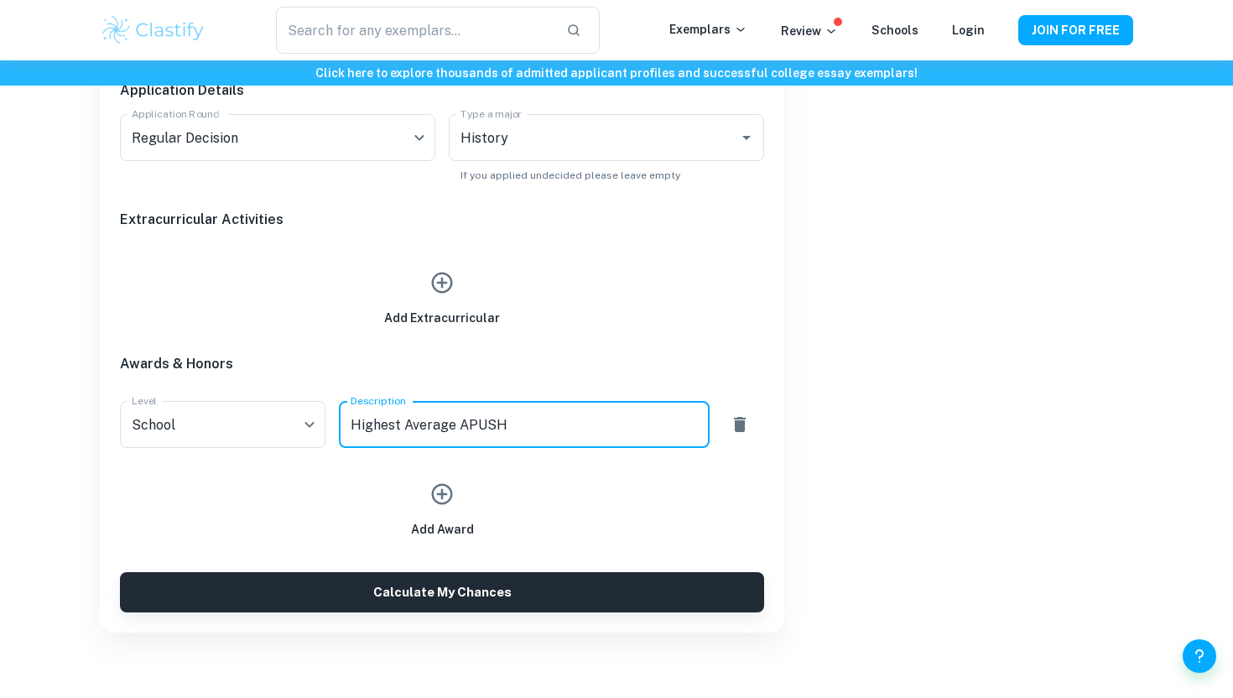
type textarea "Highest Average APUSH"
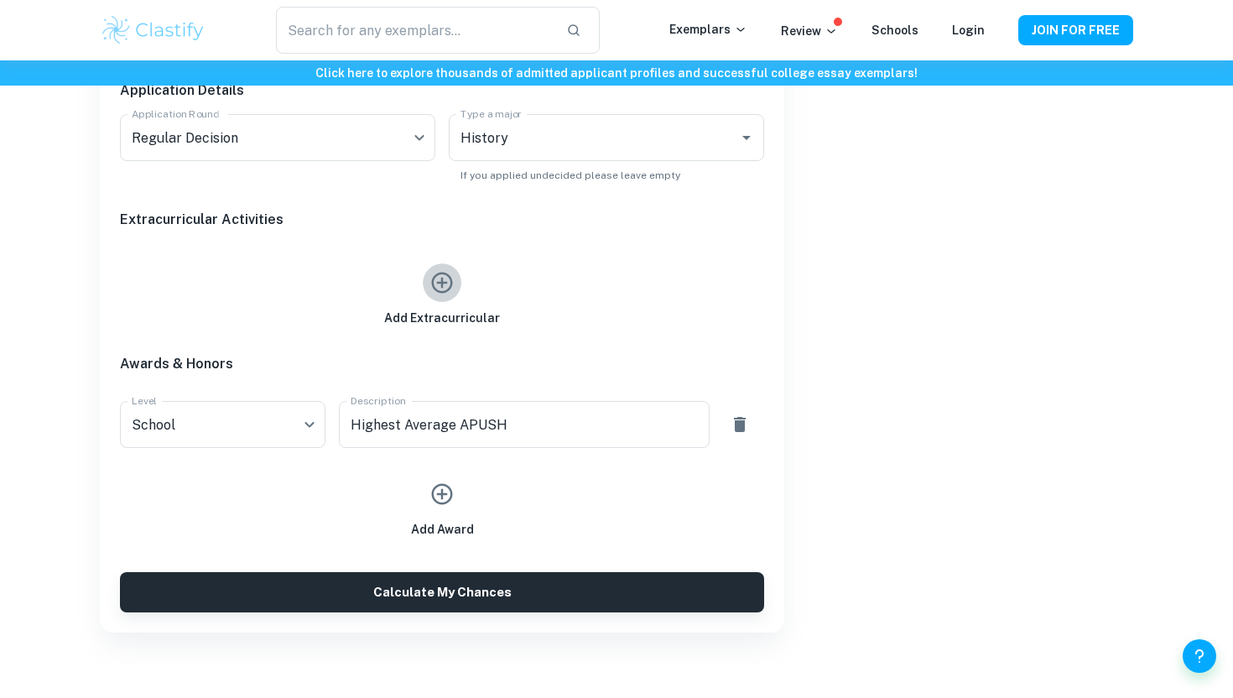
click at [447, 283] on icon "button" at bounding box center [441, 282] width 25 height 25
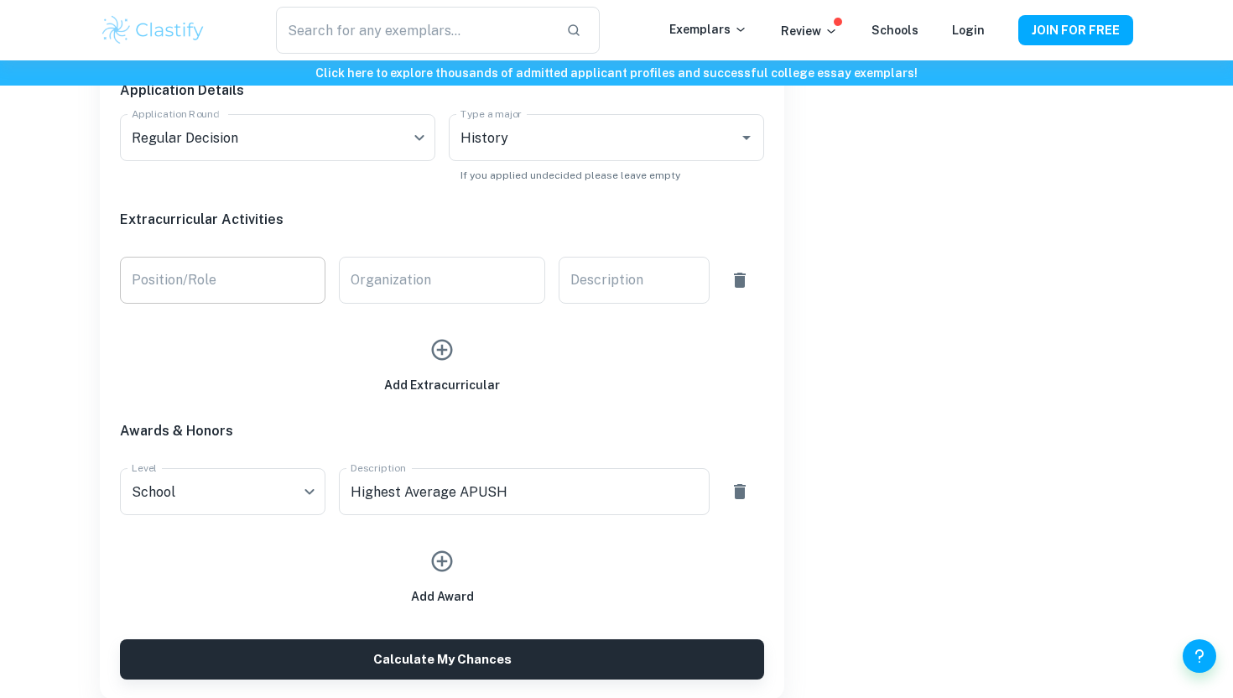
click at [242, 267] on input "Position/Role" at bounding box center [222, 280] width 205 height 47
type input "Vice-President"
click at [408, 274] on input "Organization" at bounding box center [441, 280] width 205 height 47
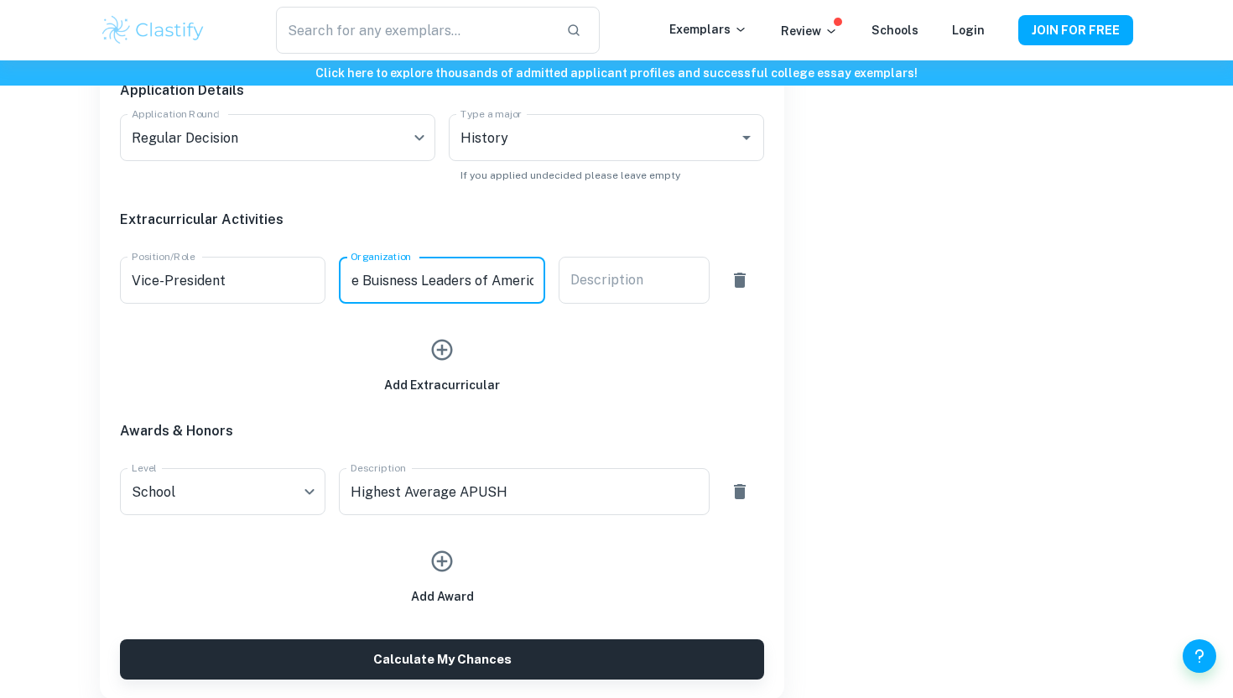
scroll to position [0, 42]
type input "Future Buisness Leaders of America"
click at [558, 287] on div "x Description" at bounding box center [633, 280] width 151 height 47
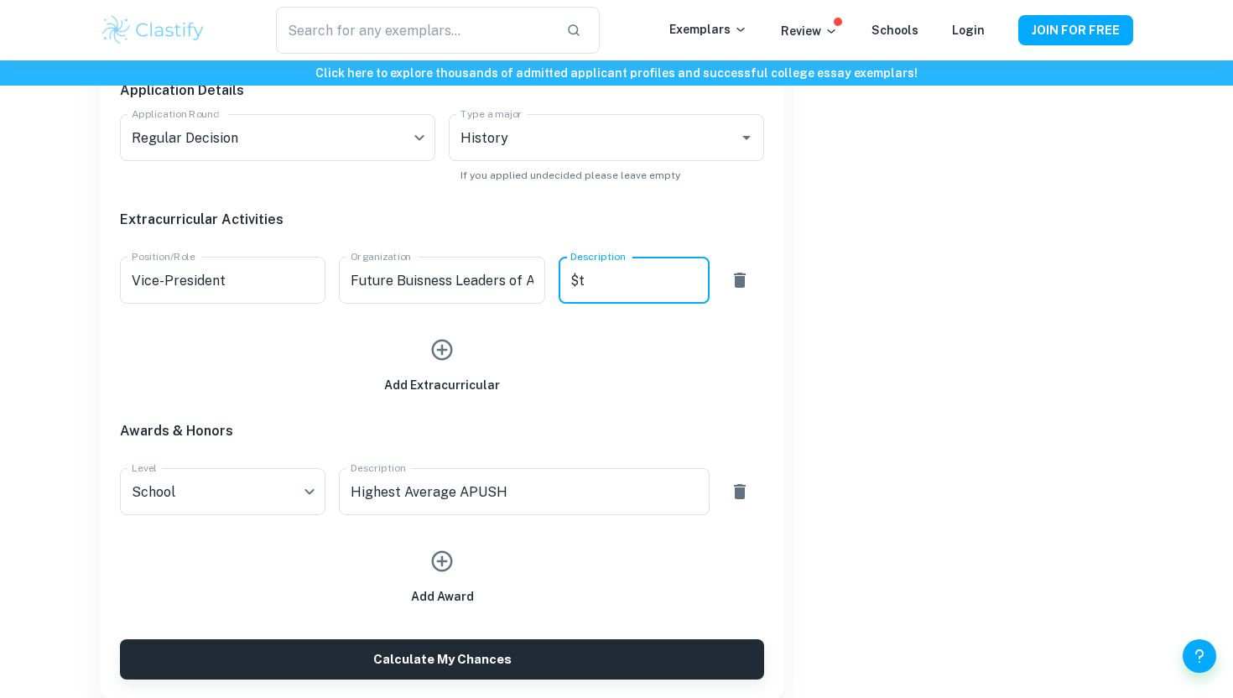
type textarea "$"
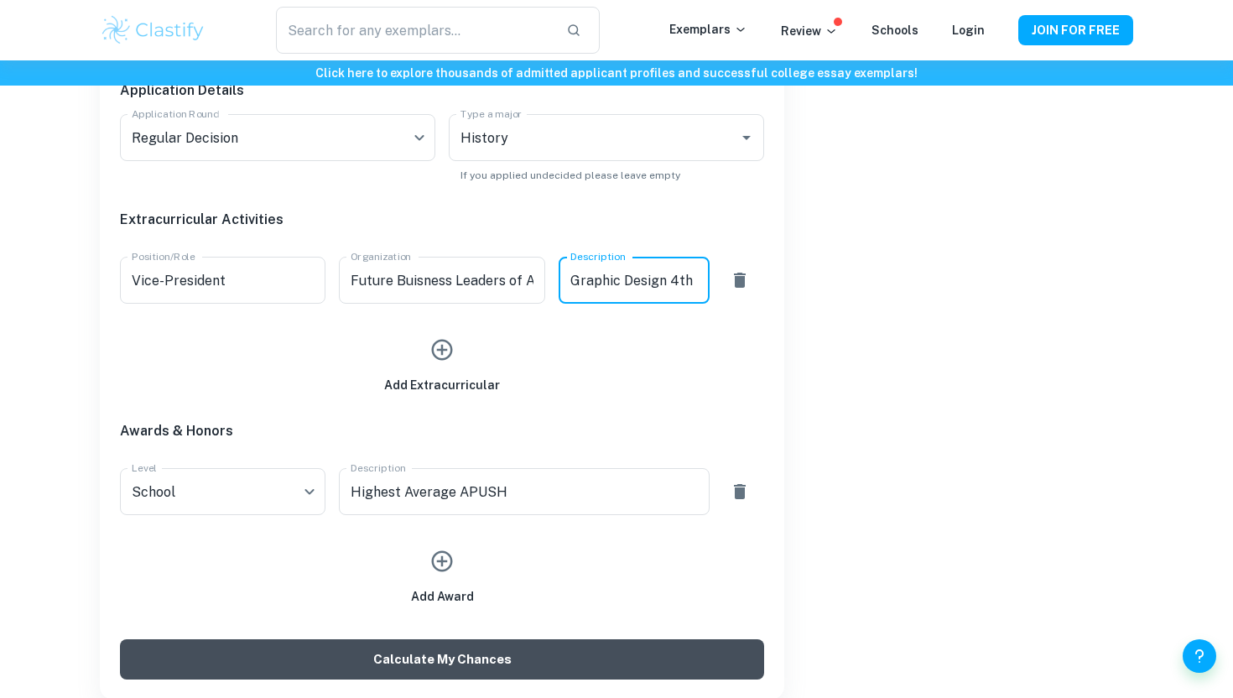
type textarea "Graphic Design 4th"
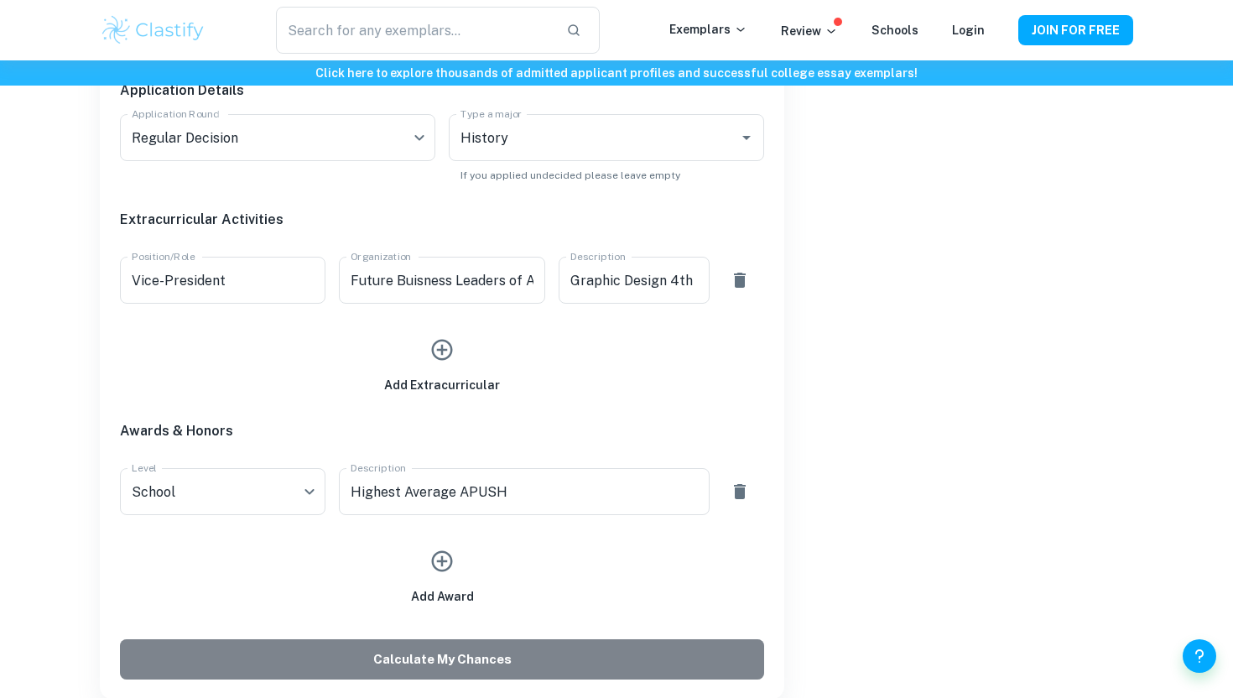
click at [536, 648] on button "Calculate My Chances" at bounding box center [442, 659] width 644 height 40
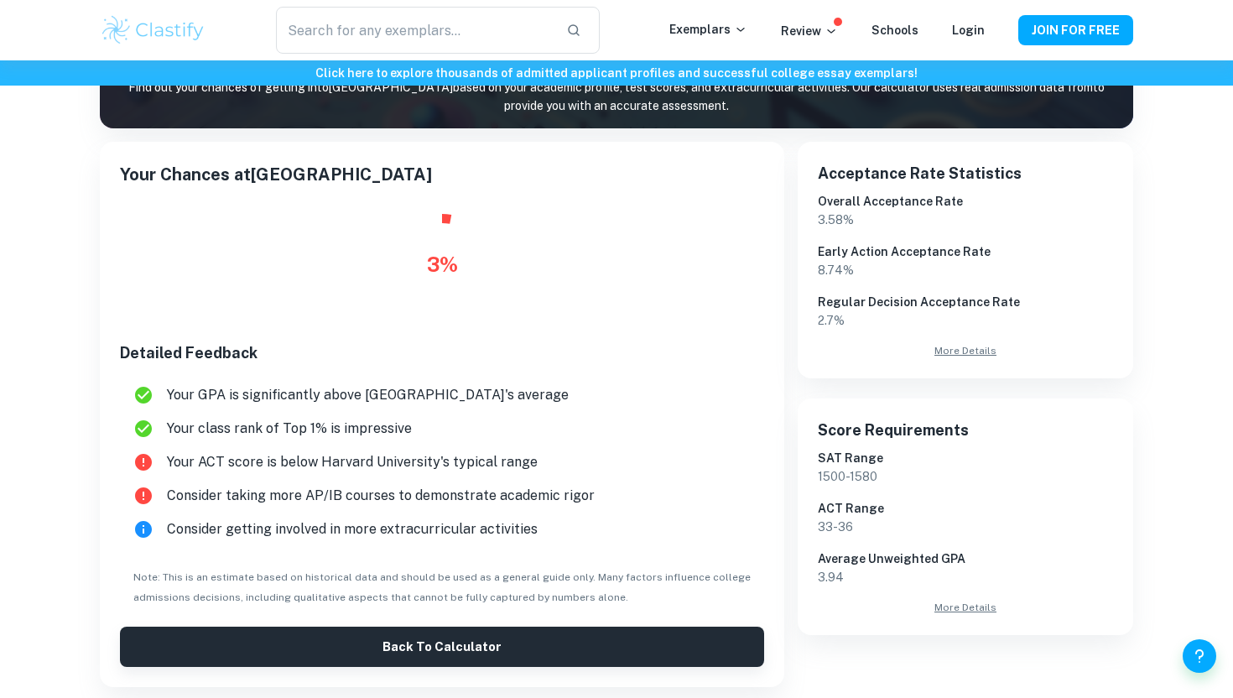
scroll to position [230, 0]
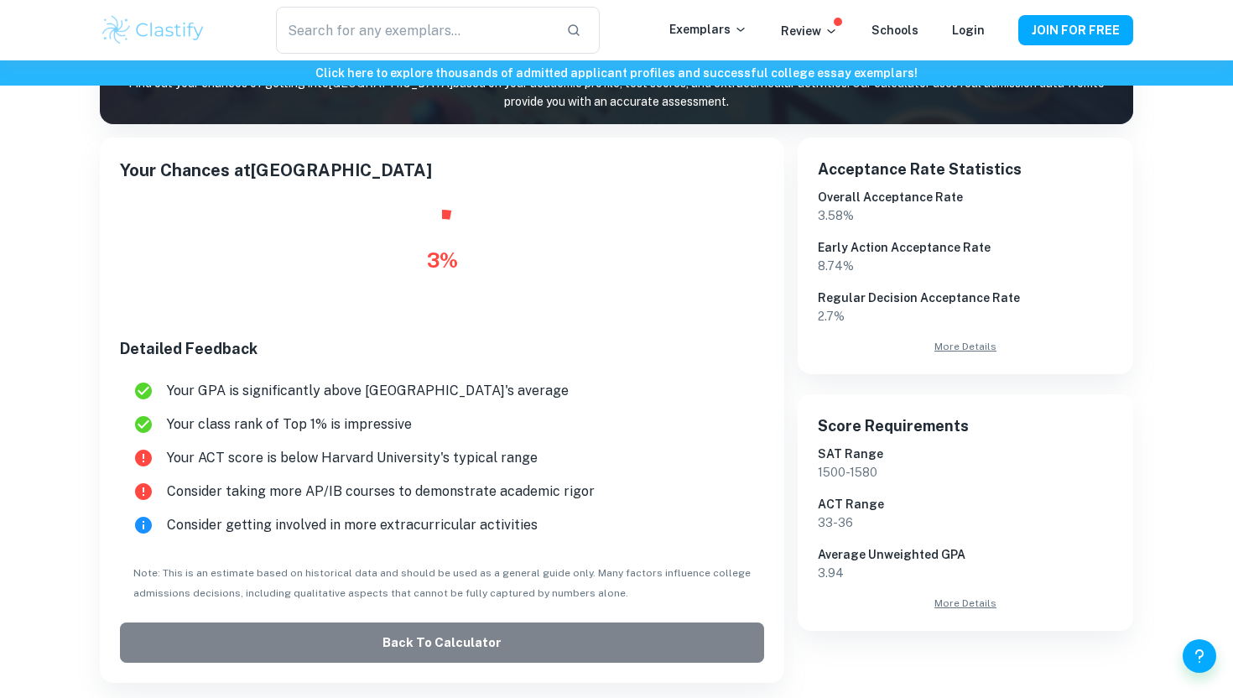
click at [534, 626] on button "Back to Calculator" at bounding box center [442, 642] width 644 height 40
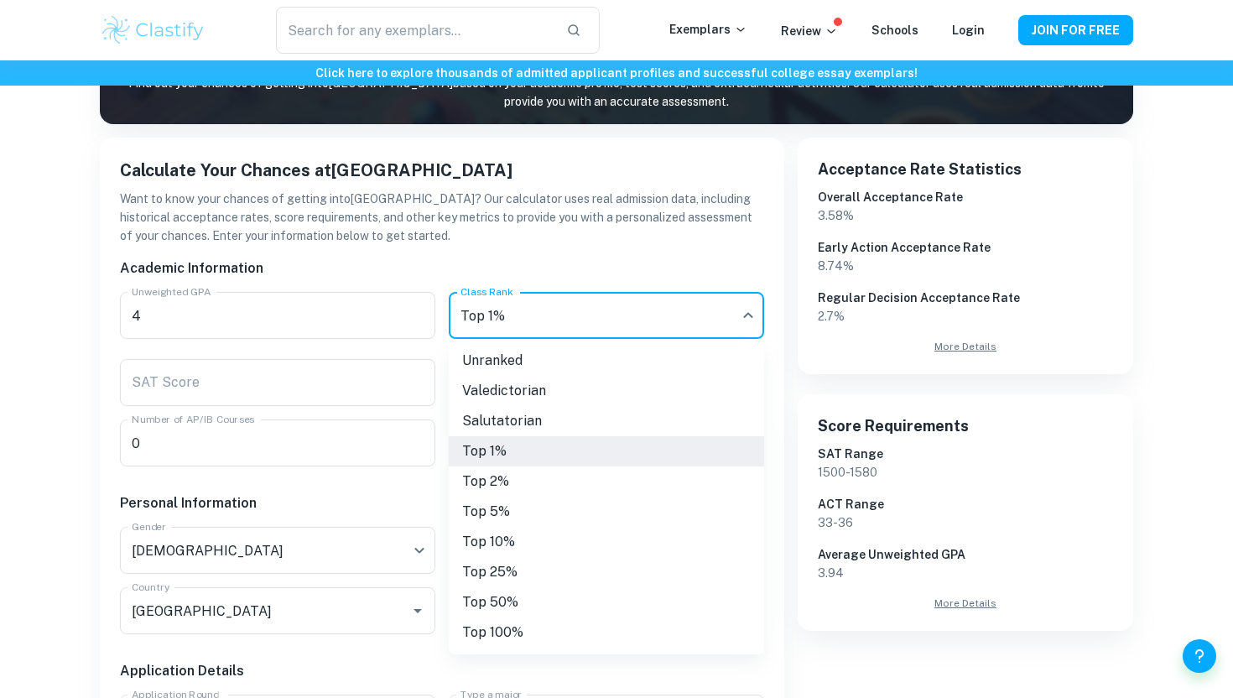
click at [549, 316] on body "We value your privacy We use cookies to enhance your browsing experience, serve…" at bounding box center [616, 180] width 1233 height 698
click at [522, 408] on li "Salutatorian" at bounding box center [606, 421] width 315 height 30
type input "Salutatorian"
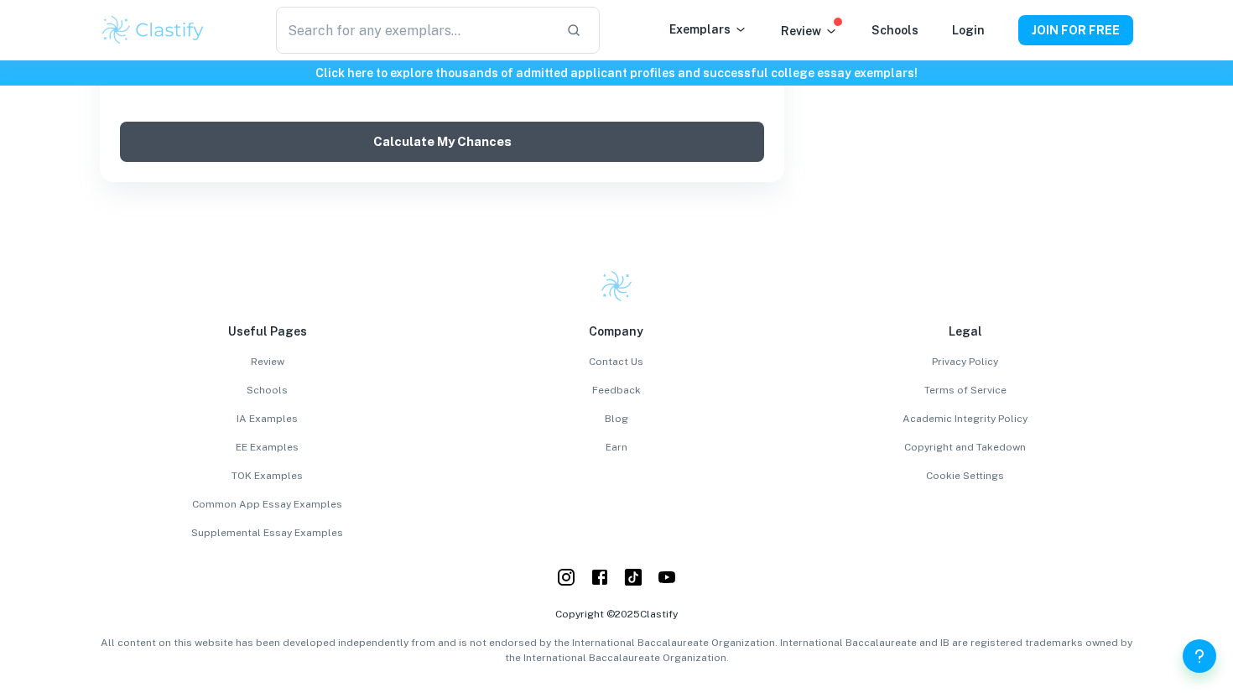
click at [507, 148] on button "Calculate My Chances" at bounding box center [442, 142] width 644 height 40
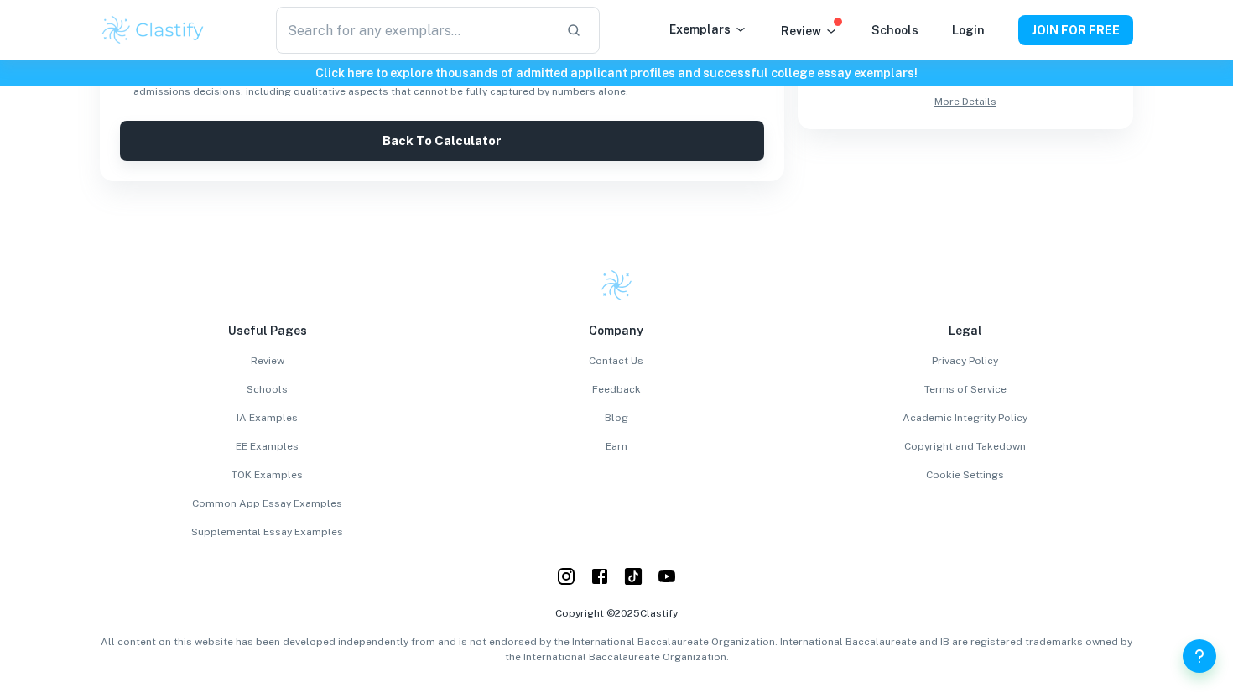
scroll to position [730, 0]
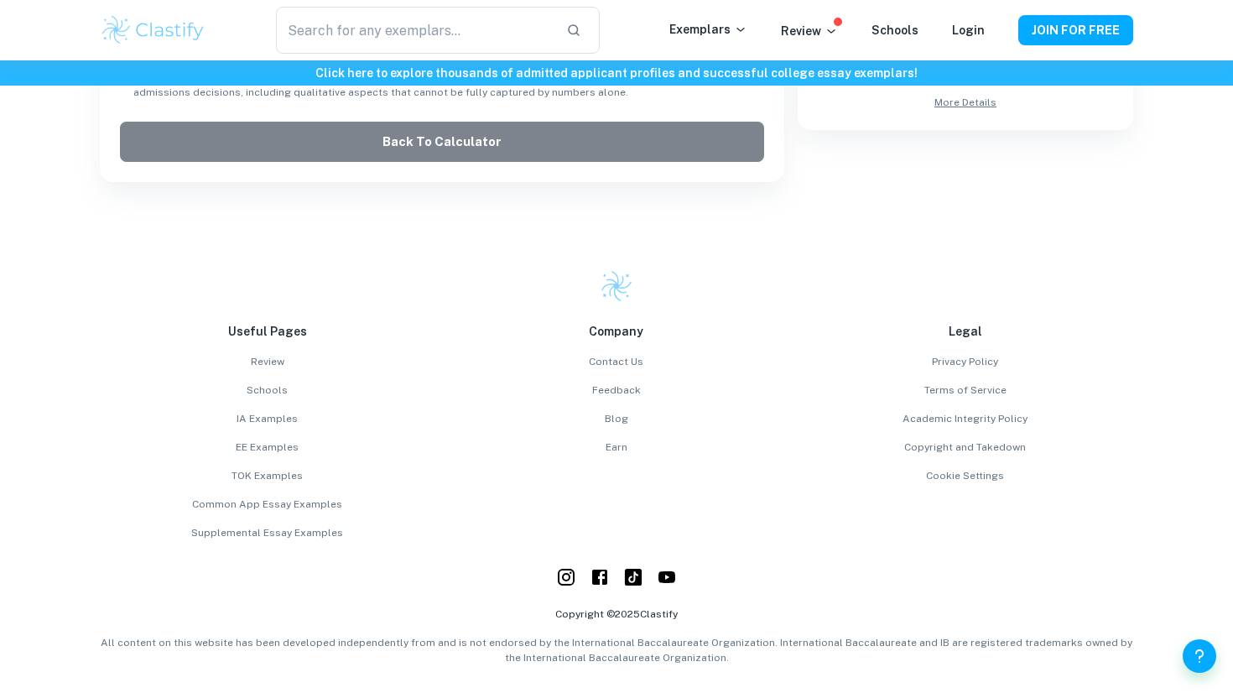
click at [509, 137] on button "Back to Calculator" at bounding box center [442, 142] width 644 height 40
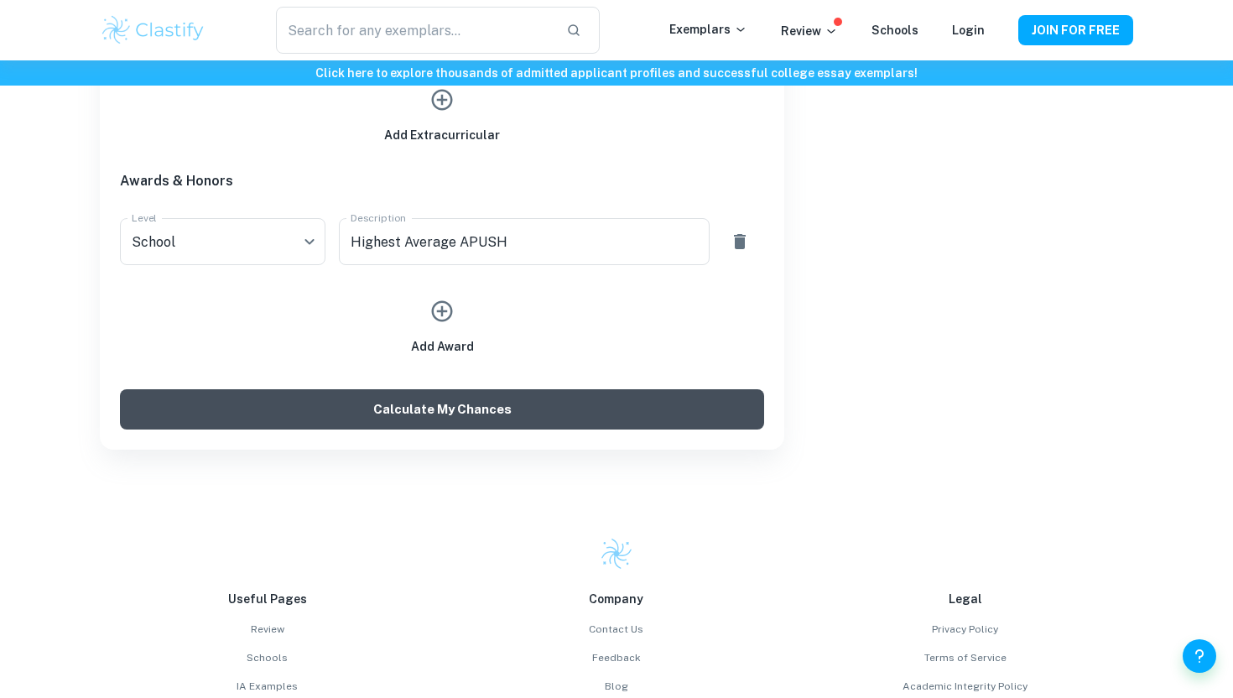
click at [562, 412] on button "Calculate My Chances" at bounding box center [442, 409] width 644 height 40
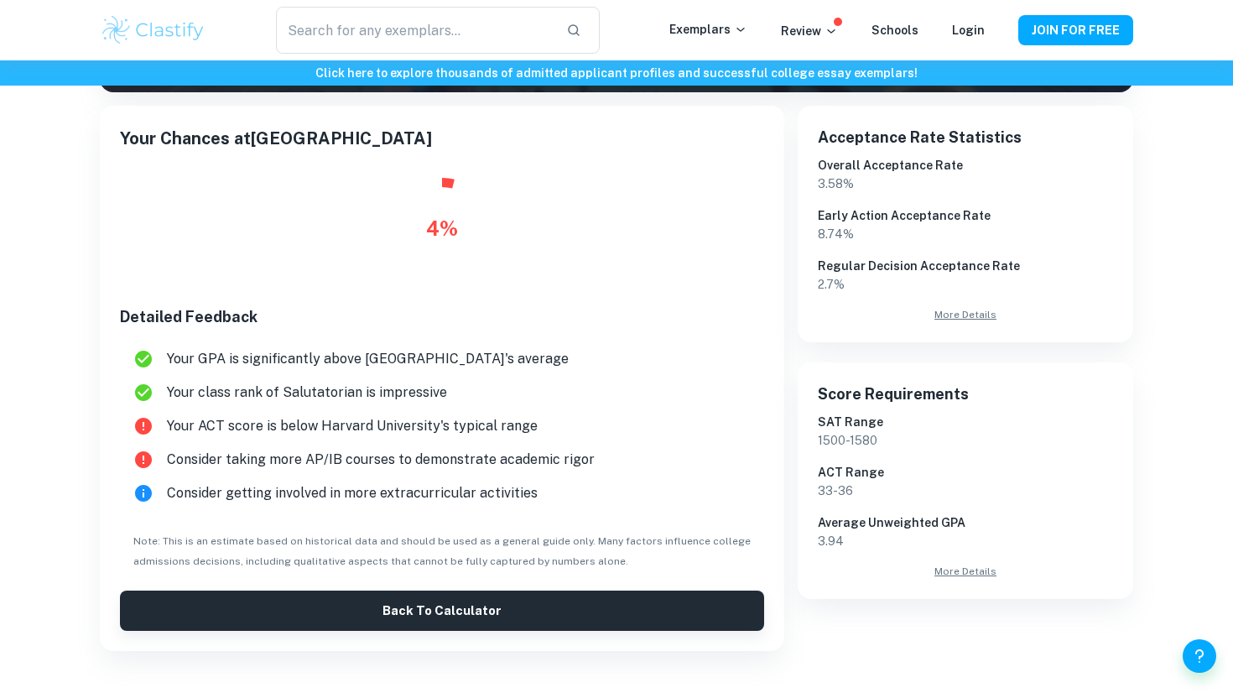
scroll to position [289, 0]
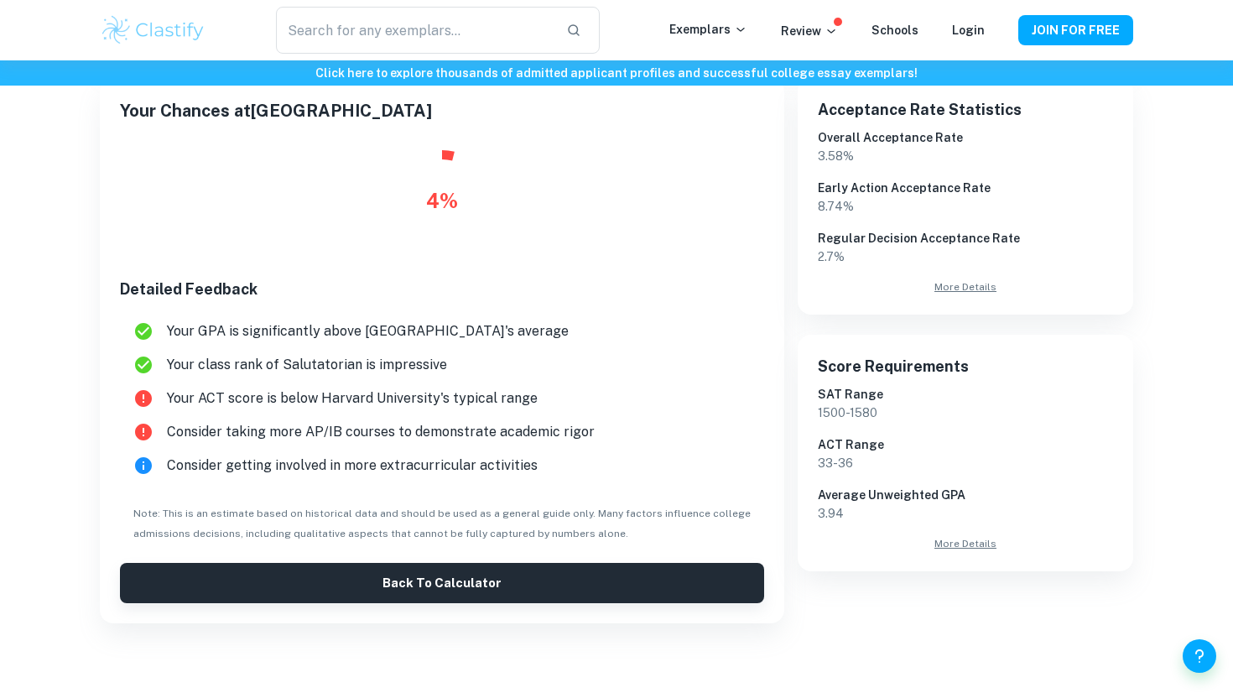
click at [628, 558] on div "Your Chances at [GEOGRAPHIC_DATA] 4 % Detailed Feedback Your GPA is significant…" at bounding box center [442, 350] width 644 height 505
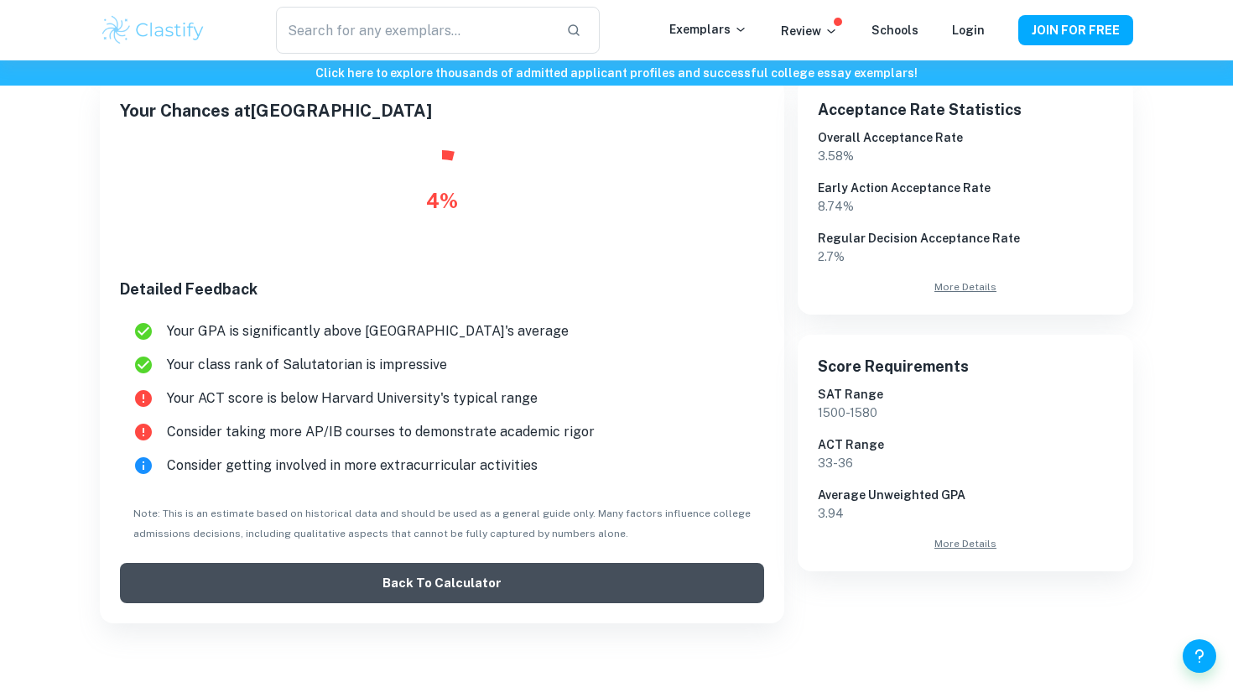
click at [597, 575] on button "Back to Calculator" at bounding box center [442, 583] width 644 height 40
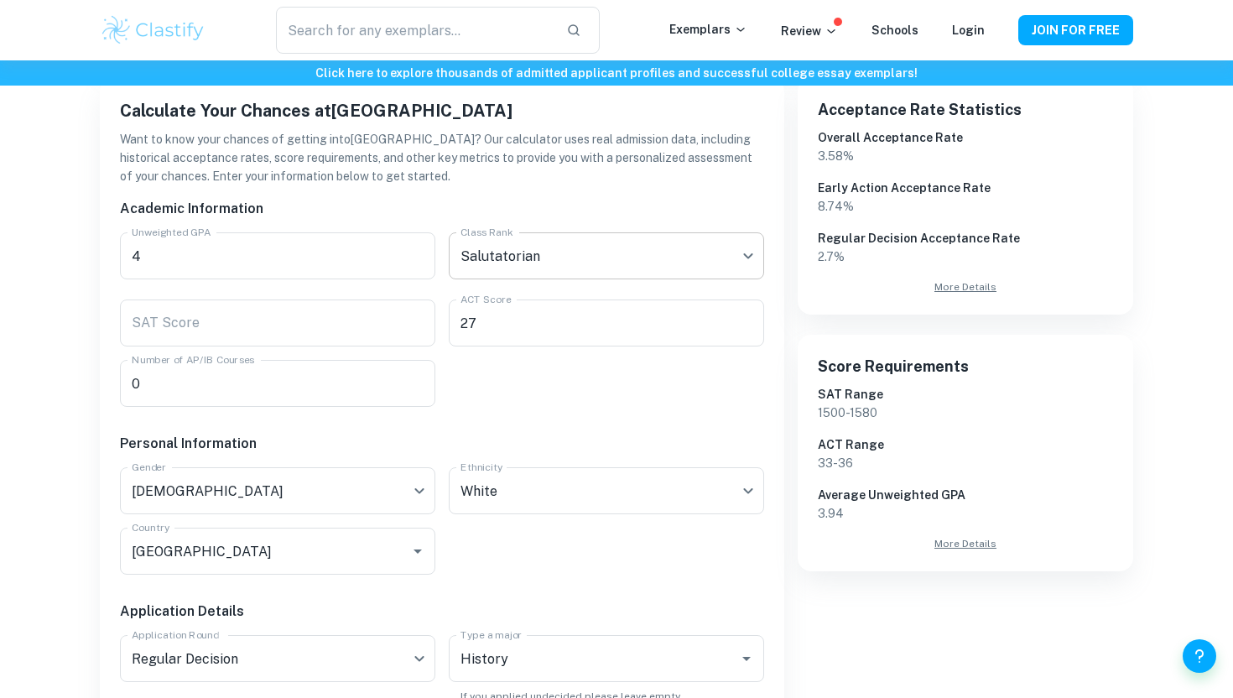
click at [598, 258] on body "We value your privacy We use cookies to enhance your browsing experience, serve…" at bounding box center [616, 120] width 1233 height 698
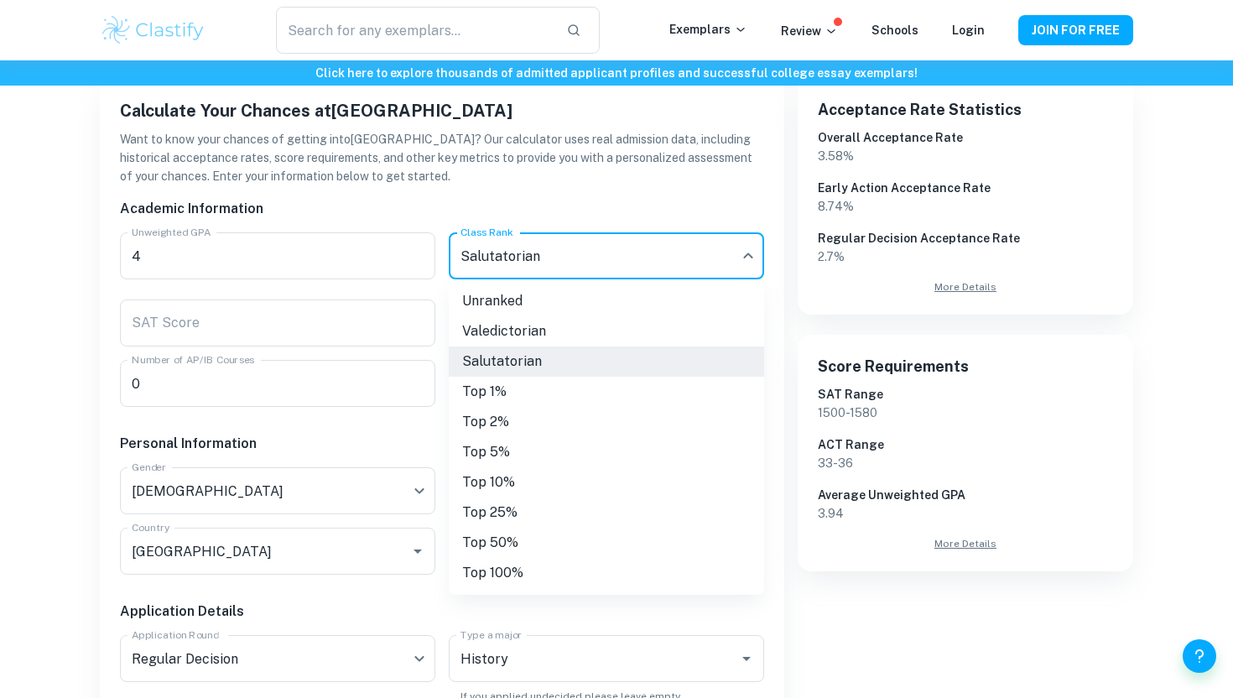
click at [564, 327] on li "Valedictorian" at bounding box center [606, 331] width 315 height 30
type input "Valedictorian"
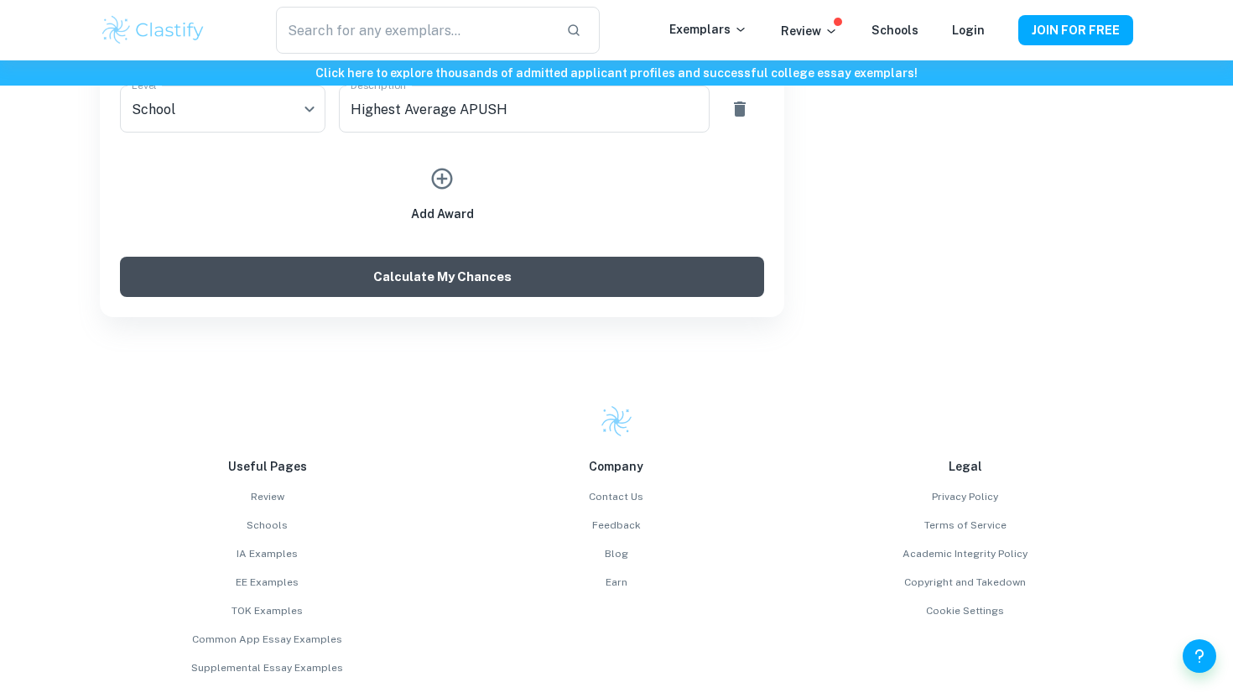
click at [591, 278] on button "Calculate My Chances" at bounding box center [442, 277] width 644 height 40
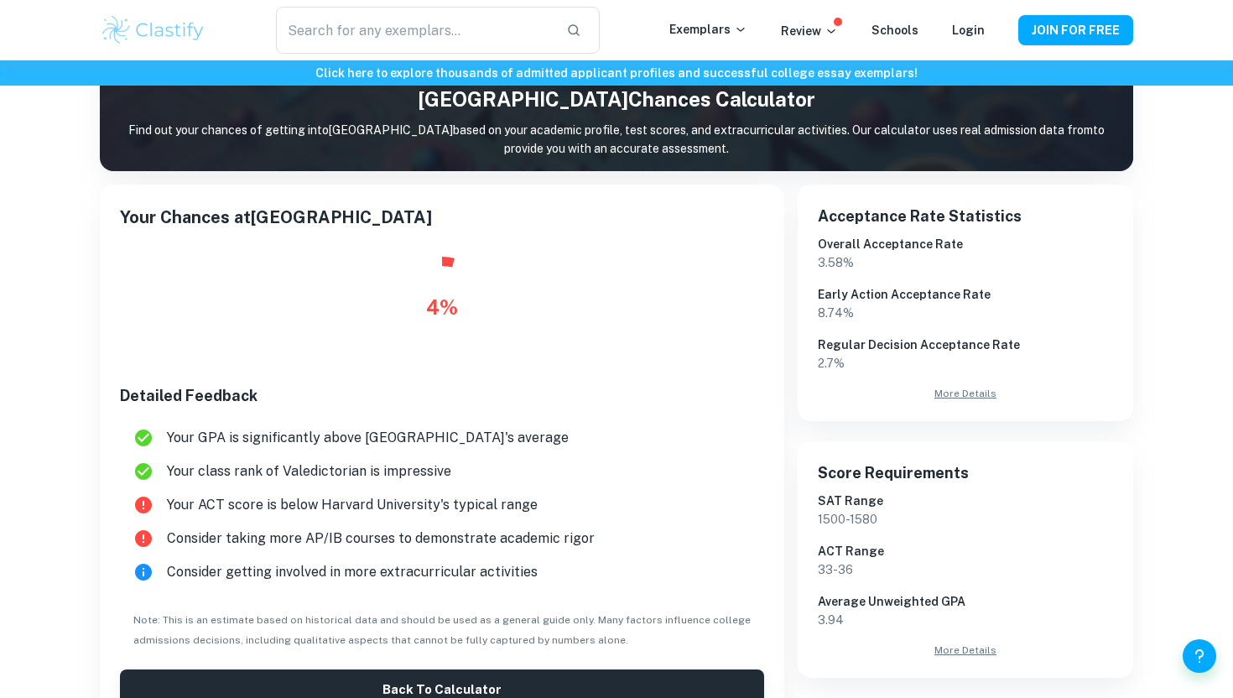
scroll to position [412, 0]
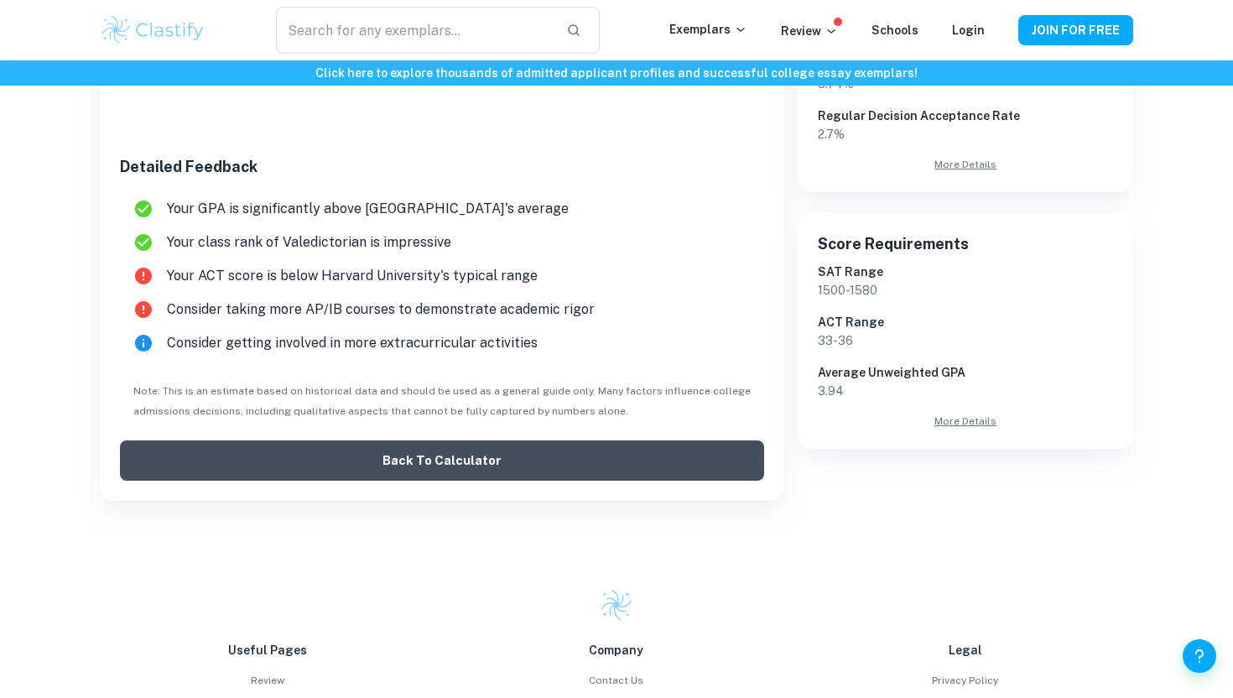
click at [506, 447] on button "Back to Calculator" at bounding box center [442, 460] width 644 height 40
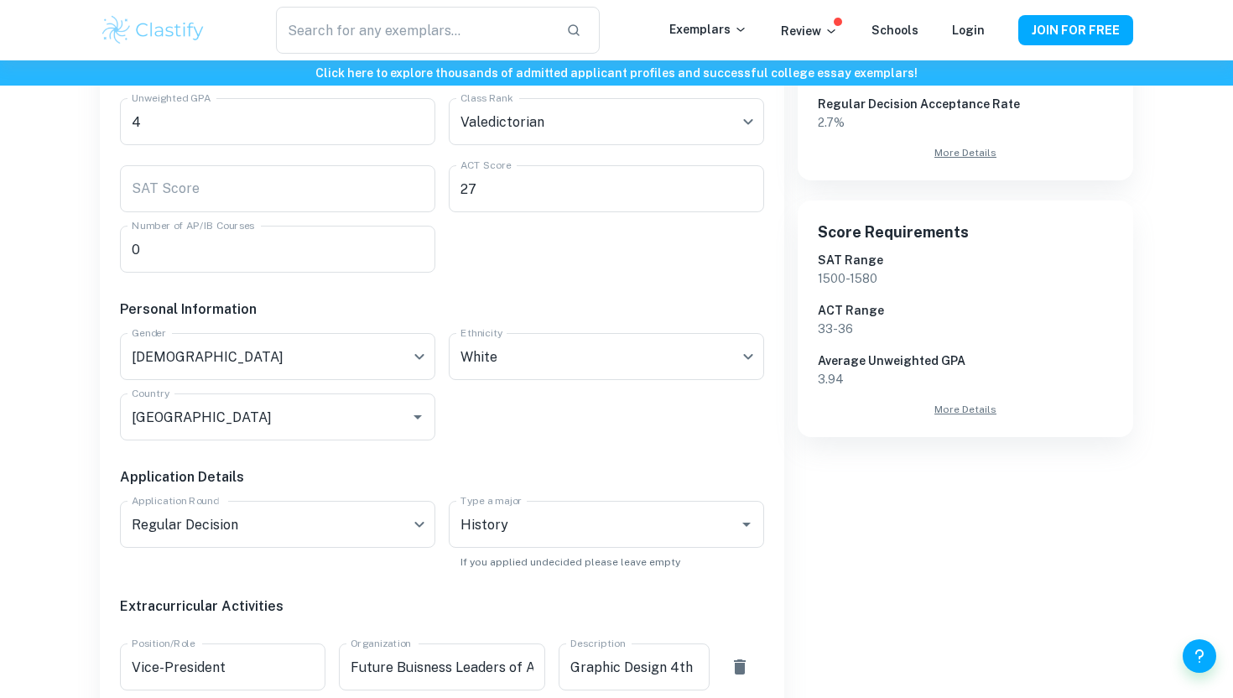
scroll to position [422, 0]
click at [340, 289] on div "Personal Information" at bounding box center [434, 305] width 657 height 34
click at [339, 274] on div "Academic Information Unweighted GPA 4 Unweighted GPA Class Rank Valedictorian V…" at bounding box center [434, 560] width 657 height 1015
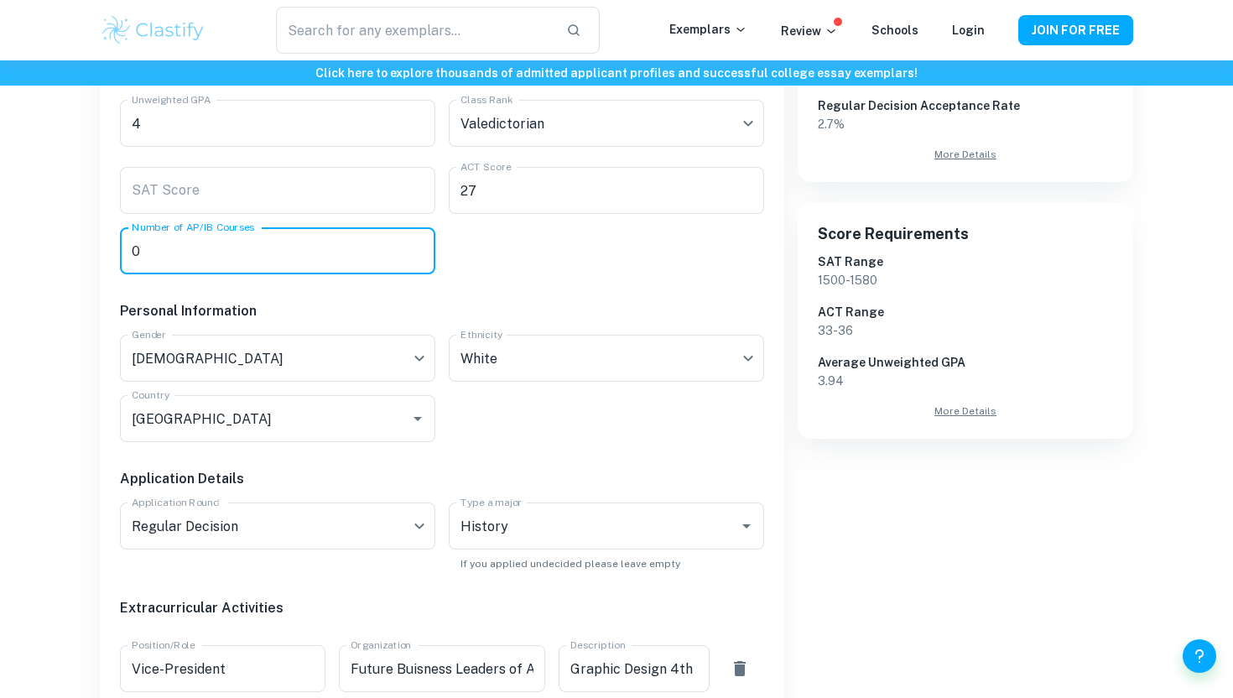
click at [310, 261] on input "0" at bounding box center [277, 250] width 315 height 47
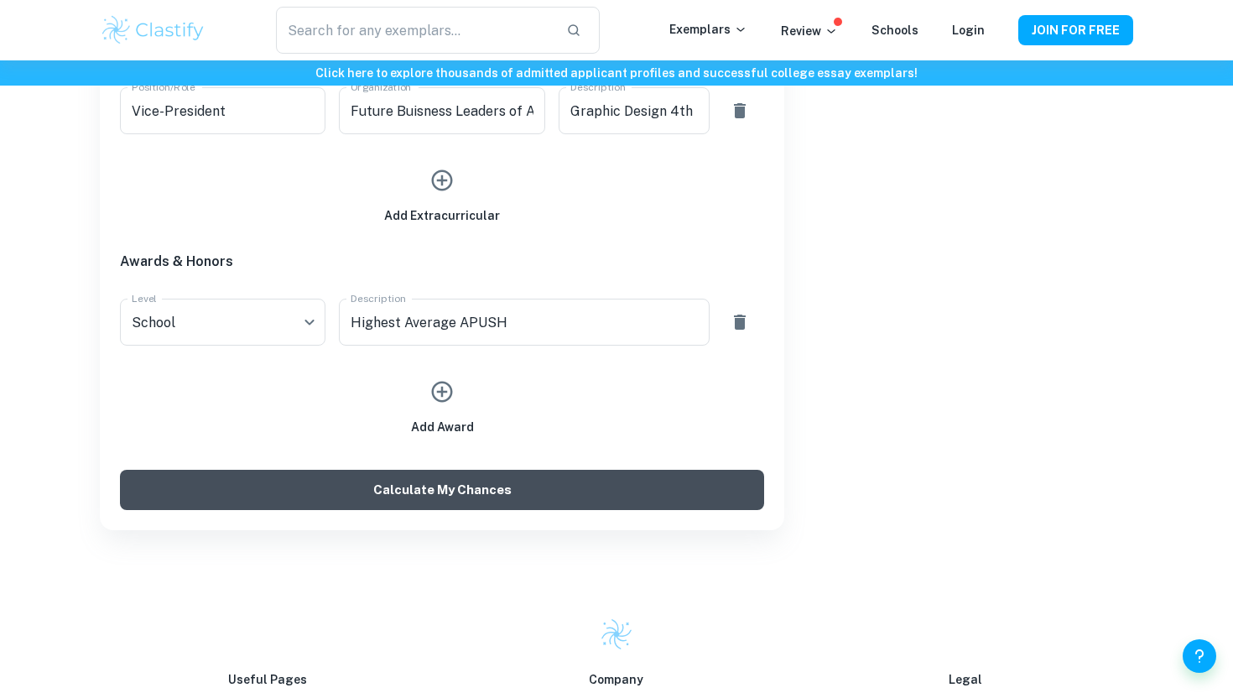
type input "3"
click at [393, 480] on button "Calculate My Chances" at bounding box center [442, 490] width 644 height 40
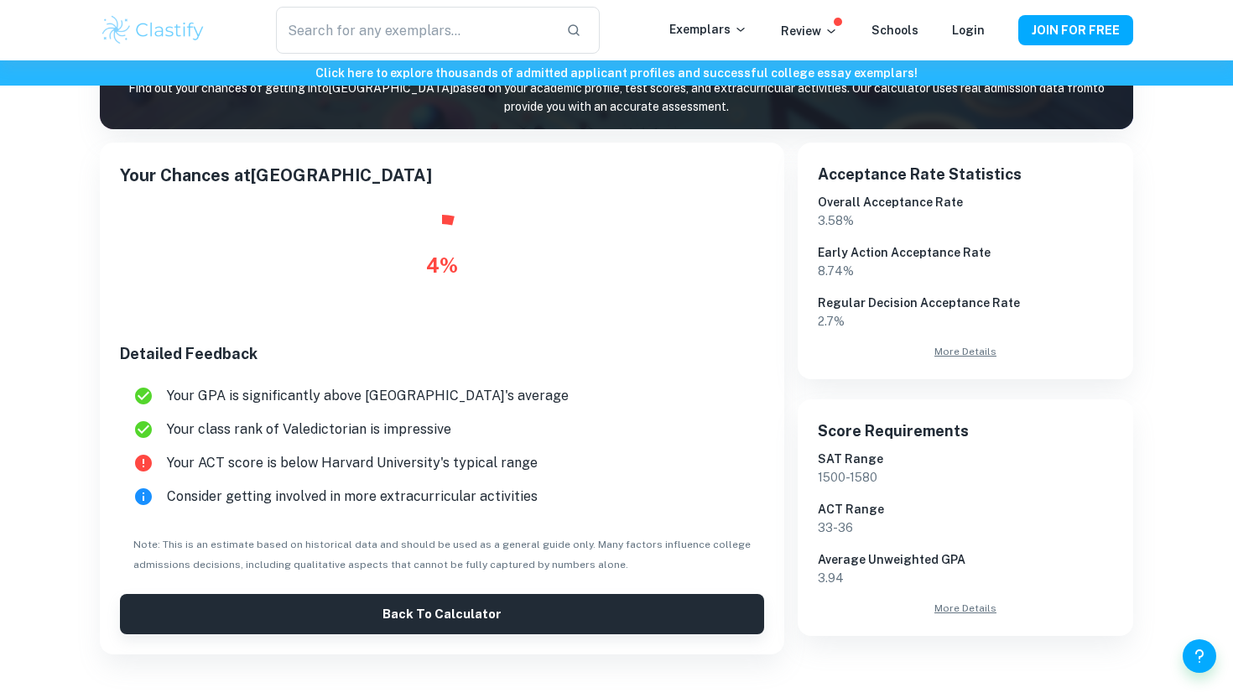
scroll to position [223, 0]
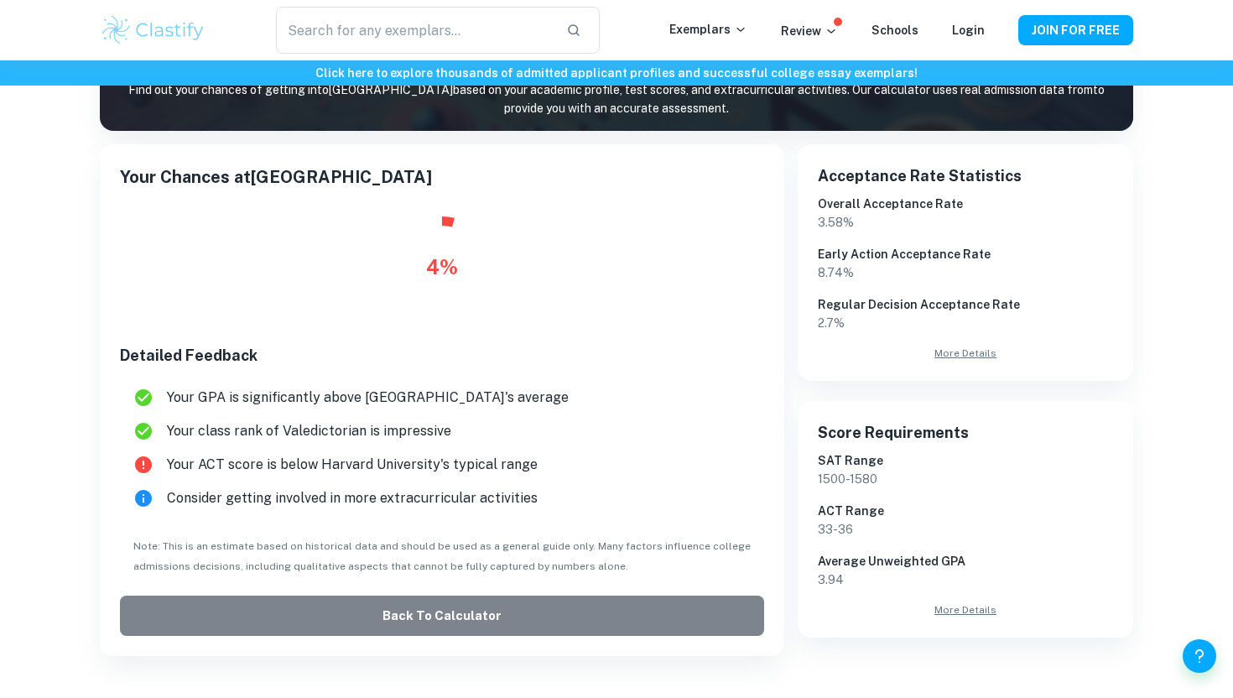
click at [404, 607] on button "Back to Calculator" at bounding box center [442, 615] width 644 height 40
